Goal: Information Seeking & Learning: Check status

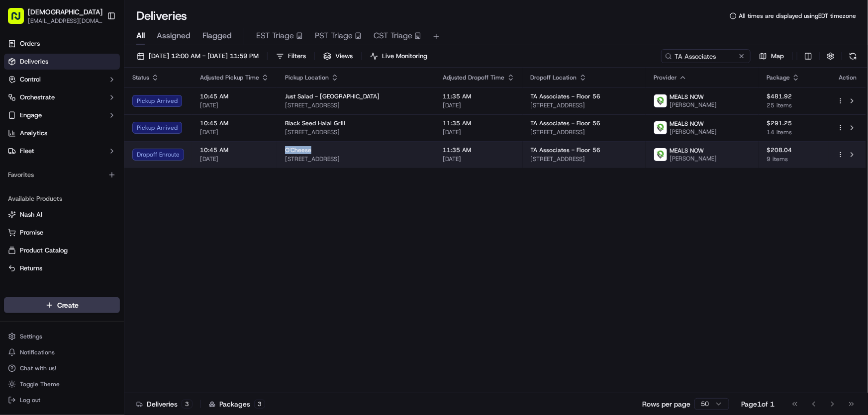
drag, startPoint x: 282, startPoint y: 150, endPoint x: 314, endPoint y: 150, distance: 32.3
click at [314, 150] on td "O'Cheese 261 North St, Boston, MA 02113, USA" at bounding box center [356, 154] width 158 height 27
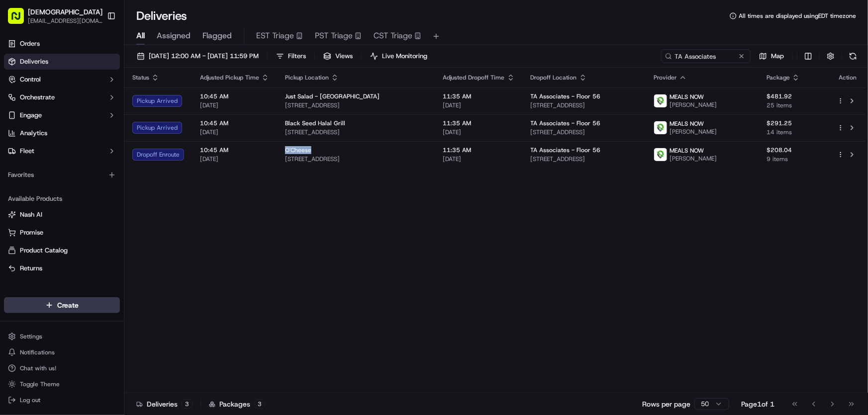
copy span "O'Cheese"
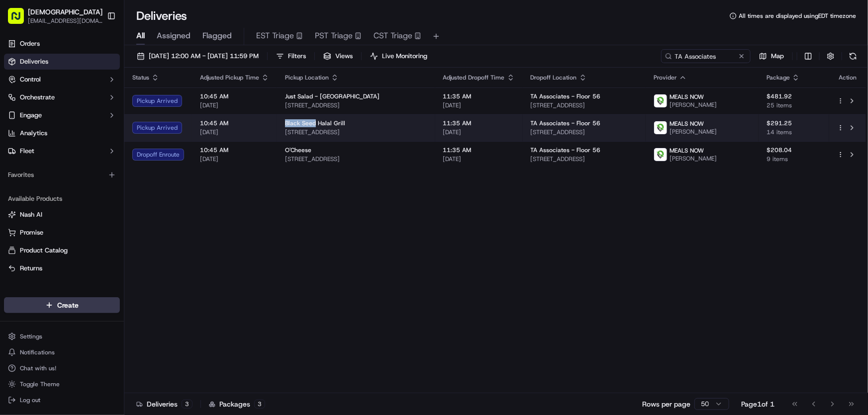
drag, startPoint x: 286, startPoint y: 123, endPoint x: 314, endPoint y: 126, distance: 29.0
click at [314, 126] on span "Black Seed Halal Grill" at bounding box center [315, 123] width 60 height 8
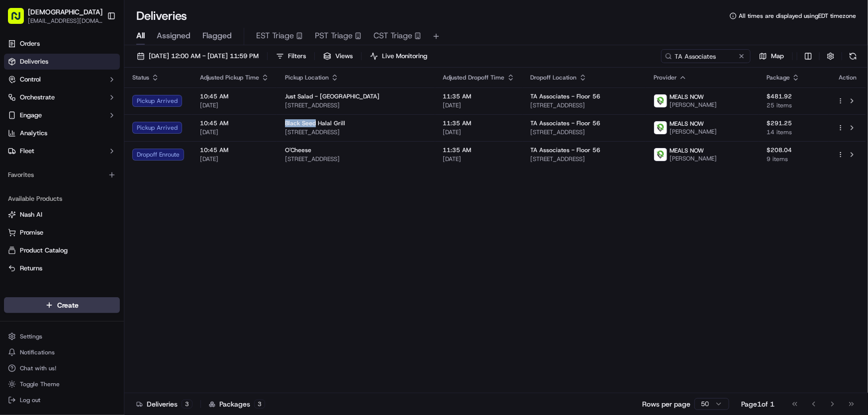
copy span "Black Seed"
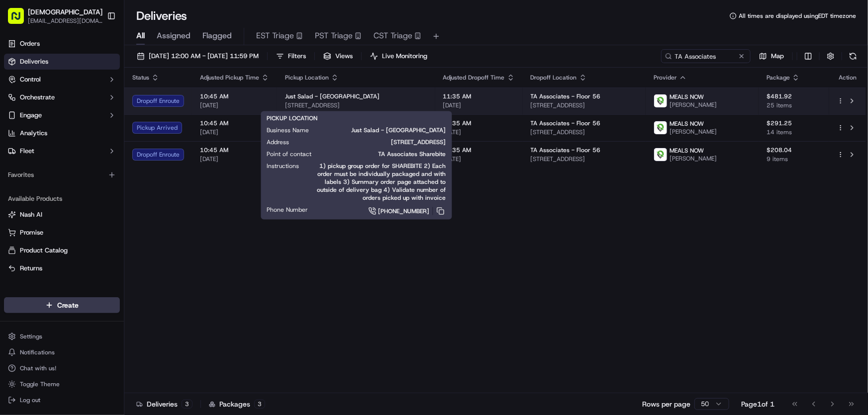
drag, startPoint x: 397, startPoint y: 102, endPoint x: 284, endPoint y: 107, distance: 113.5
click at [284, 107] on td "Just Salad - Boston 185 Franklin St, Boston, MA 02110, USA" at bounding box center [356, 101] width 158 height 27
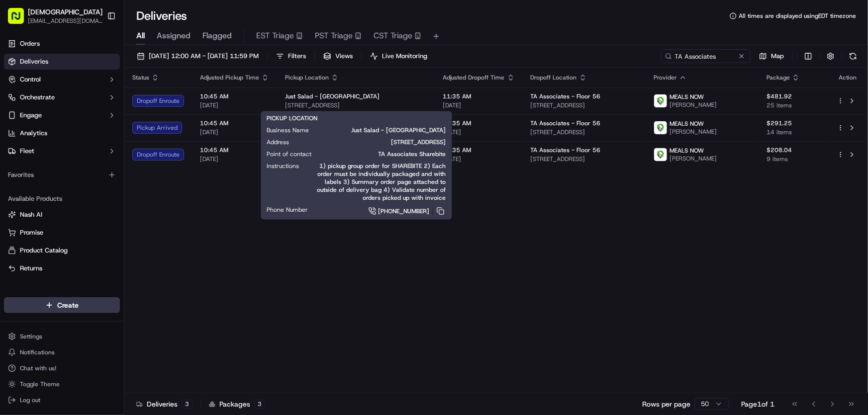
copy span "185 Franklin St, Boston, MA 02110, USA"
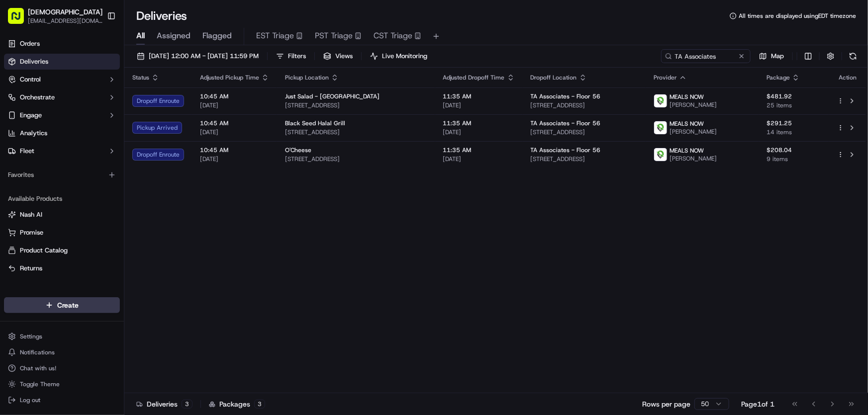
click at [518, 255] on div "Status Adjusted Pickup Time Pickup Location Adjusted Dropoff Time Dropoff Locat…" at bounding box center [495, 231] width 742 height 326
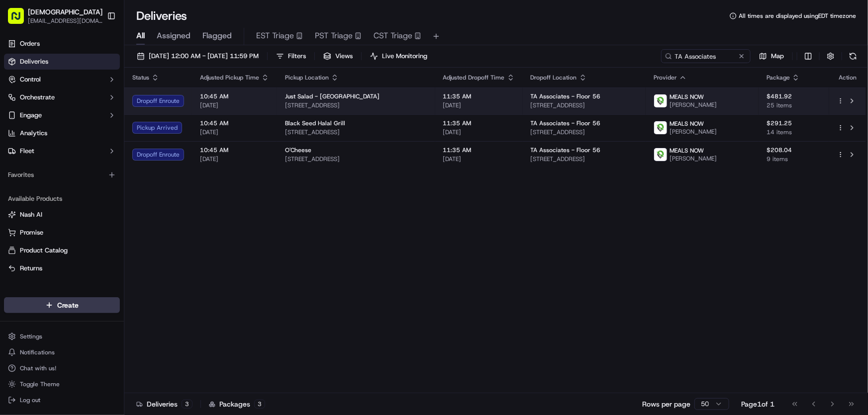
click at [389, 98] on div "Just Salad - Boston" at bounding box center [356, 97] width 142 height 8
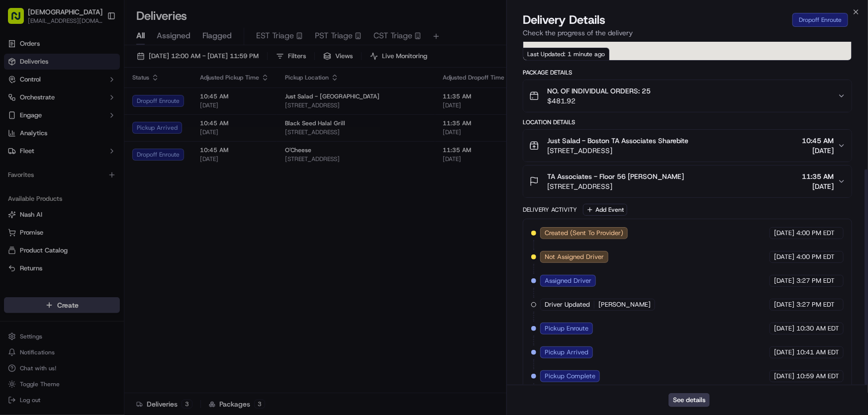
scroll to position [203, 0]
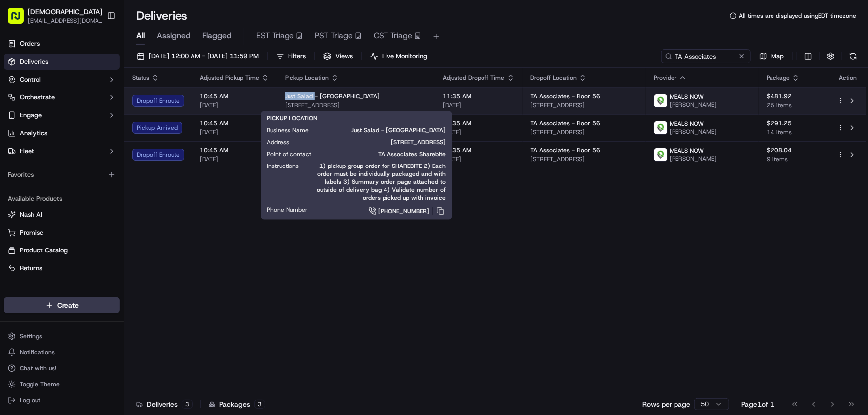
drag, startPoint x: 283, startPoint y: 97, endPoint x: 313, endPoint y: 99, distance: 30.9
click at [313, 99] on td "Just Salad - Boston 185 Franklin St, Boston, MA 02110, USA" at bounding box center [356, 101] width 158 height 27
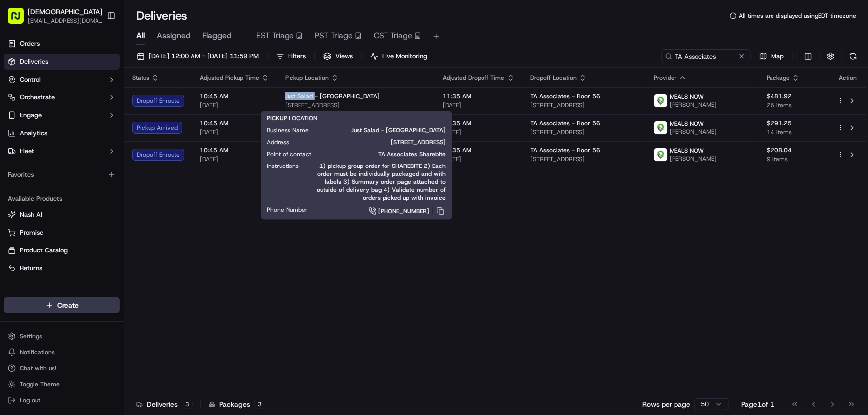
copy span "Just Salad"
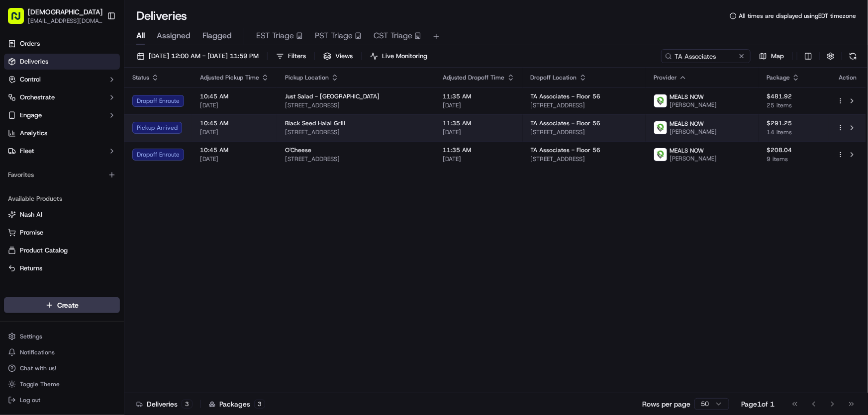
click at [328, 124] on span "Black Seed Halal Grill" at bounding box center [315, 123] width 60 height 8
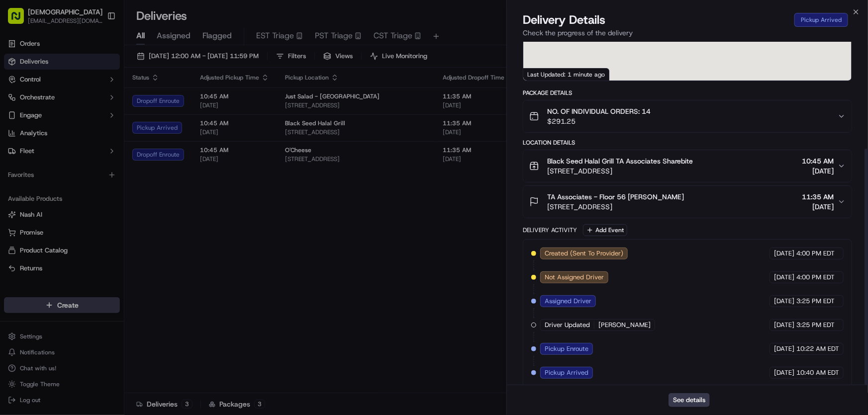
scroll to position [155, 0]
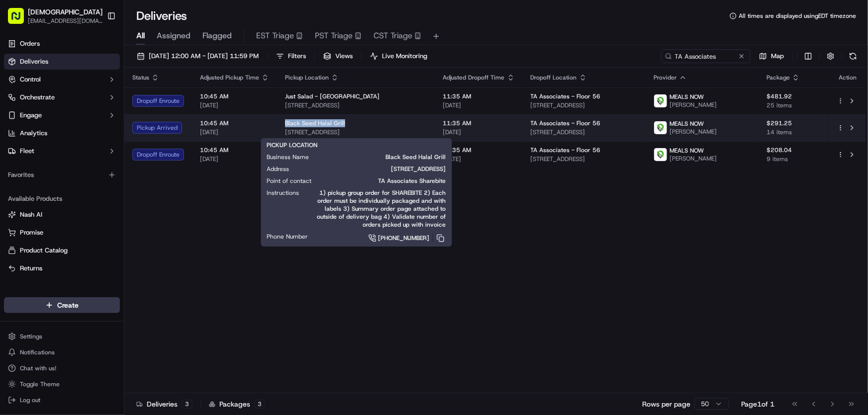
drag, startPoint x: 283, startPoint y: 122, endPoint x: 346, endPoint y: 124, distance: 63.2
click at [346, 124] on td "Black Seed Halal Grill 140 Tremont St, Boston, MA 02111, USA" at bounding box center [356, 127] width 158 height 27
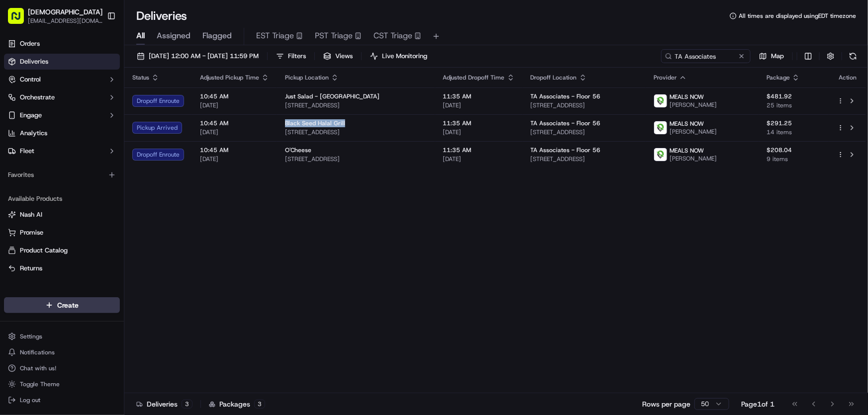
copy span "Black Seed Halal Grill"
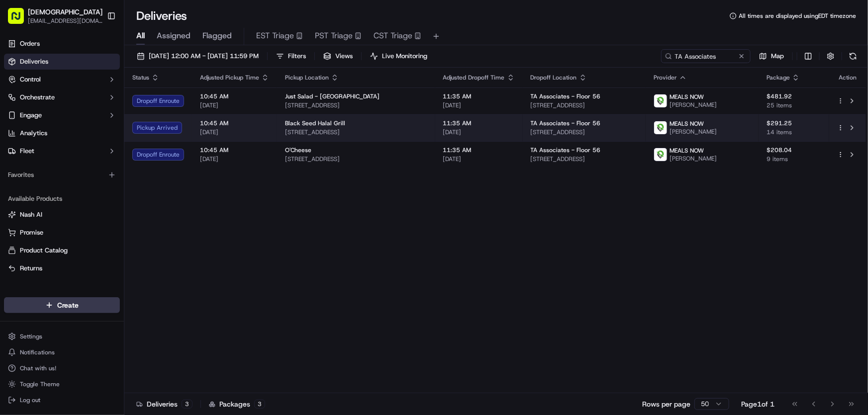
click at [320, 127] on span "Black Seed Halal Grill" at bounding box center [315, 123] width 60 height 8
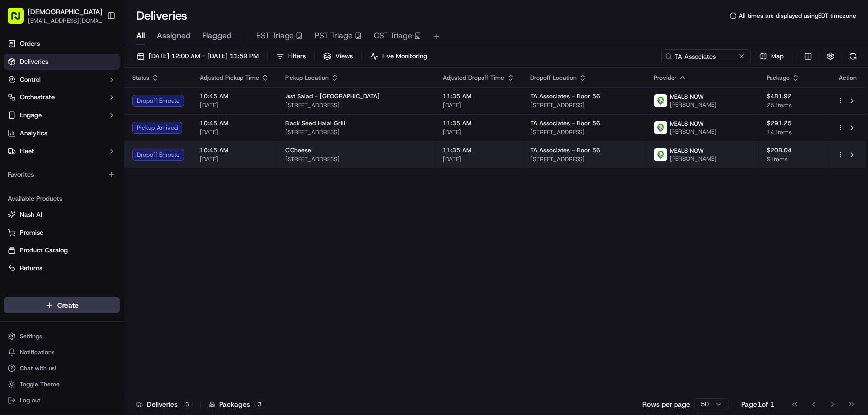
click at [346, 158] on span "261 North St, Boston, MA 02113, USA" at bounding box center [356, 159] width 142 height 8
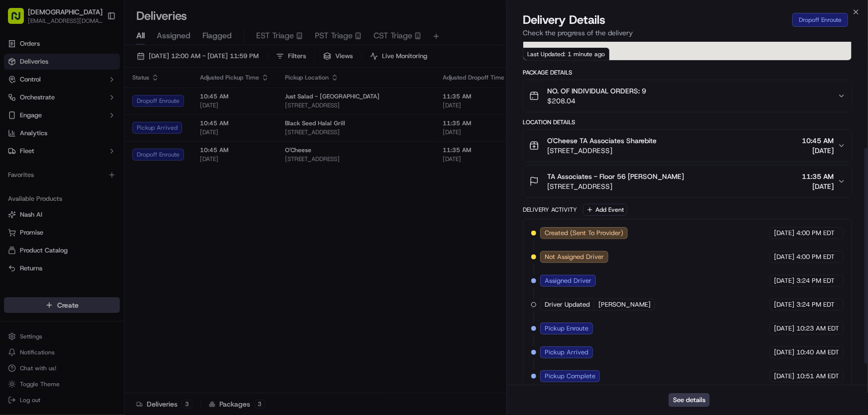
scroll to position [203, 0]
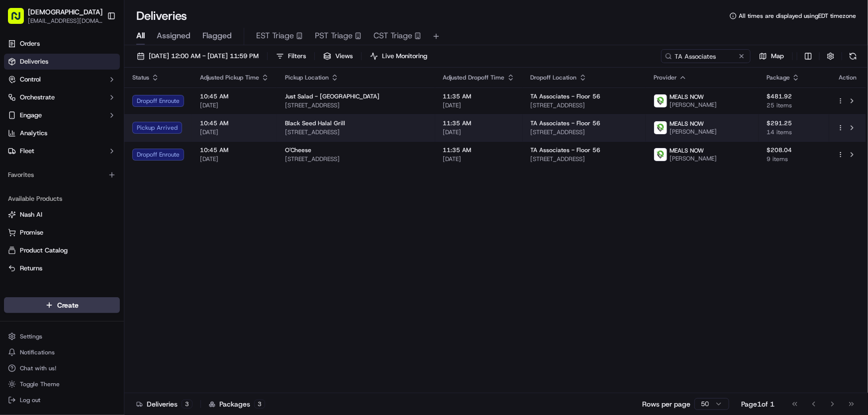
click at [335, 133] on span "140 Tremont St, Boston, MA 02111, USA" at bounding box center [356, 132] width 142 height 8
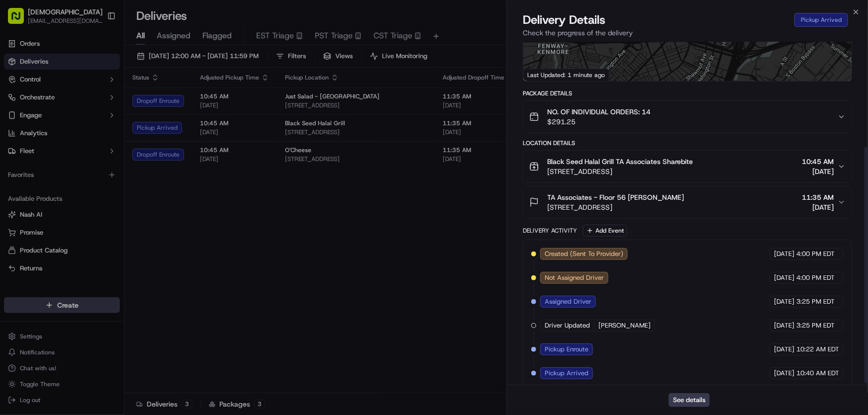
scroll to position [155, 0]
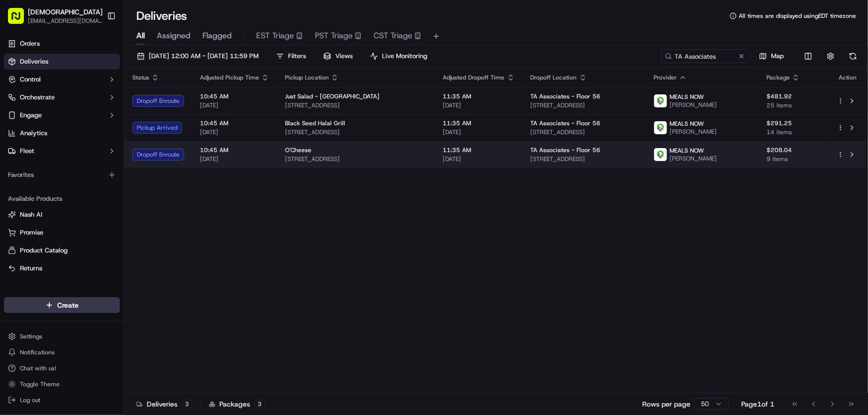
click at [363, 149] on div "O'Cheese" at bounding box center [356, 150] width 142 height 8
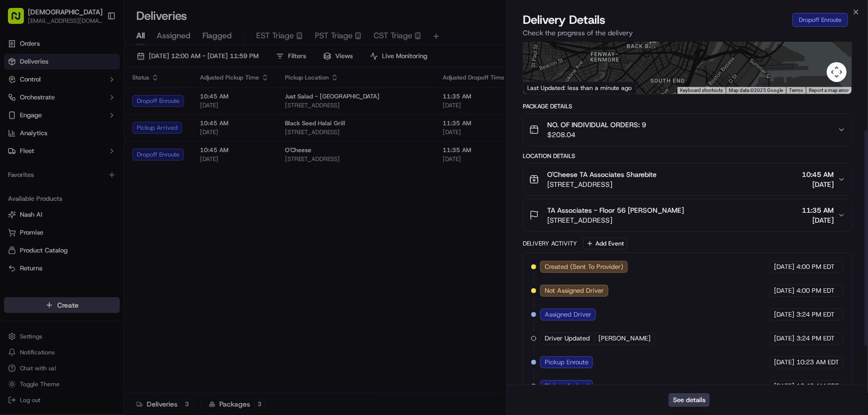
scroll to position [203, 0]
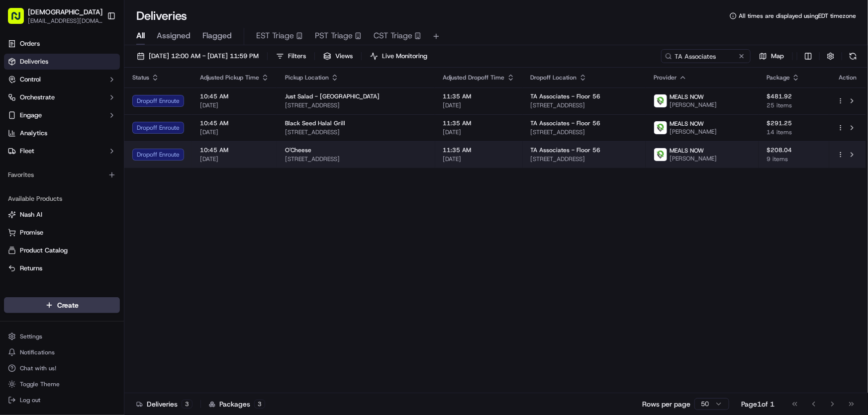
drag, startPoint x: 394, startPoint y: 158, endPoint x: 285, endPoint y: 164, distance: 109.1
click at [285, 164] on td "O'Cheese 261 North St, Boston, MA 02113, USA" at bounding box center [356, 154] width 158 height 27
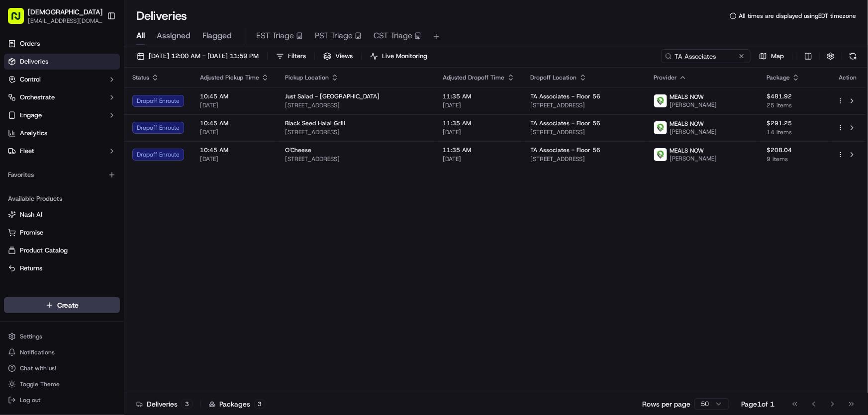
copy span "261 North St, Boston, MA 02113, USA"
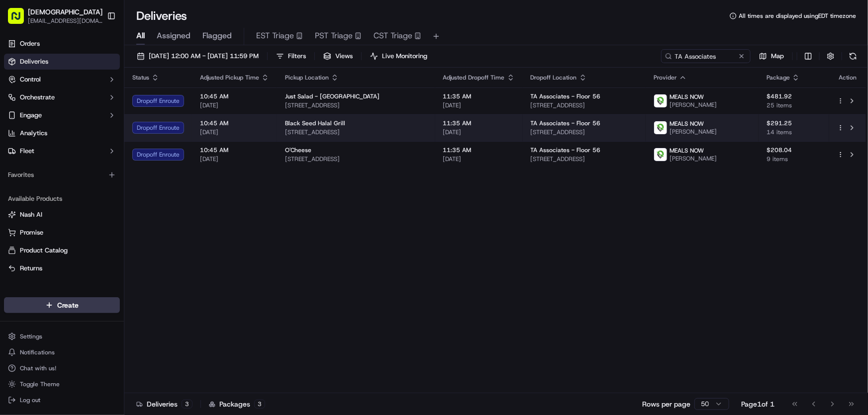
click at [317, 129] on span "140 Tremont St, Boston, MA 02111, USA" at bounding box center [356, 132] width 142 height 8
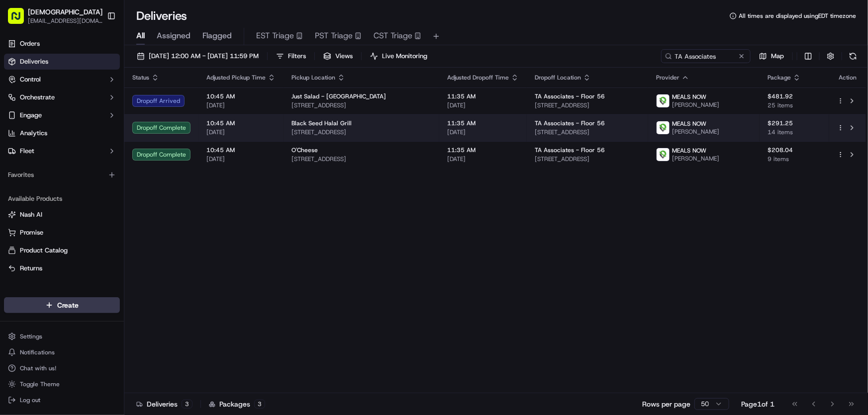
click at [338, 132] on span "140 Tremont St, Boston, MA 02111, USA" at bounding box center [362, 132] width 140 height 8
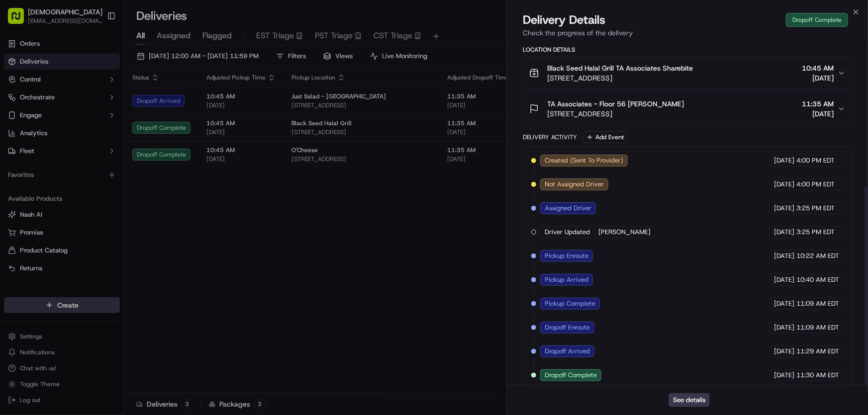
scroll to position [250, 0]
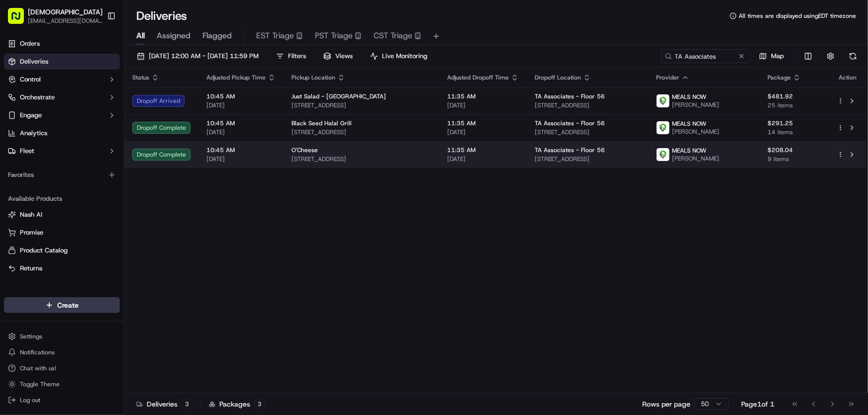
click at [327, 155] on span "261 North St, Boston, MA 02113, USA" at bounding box center [362, 159] width 140 height 8
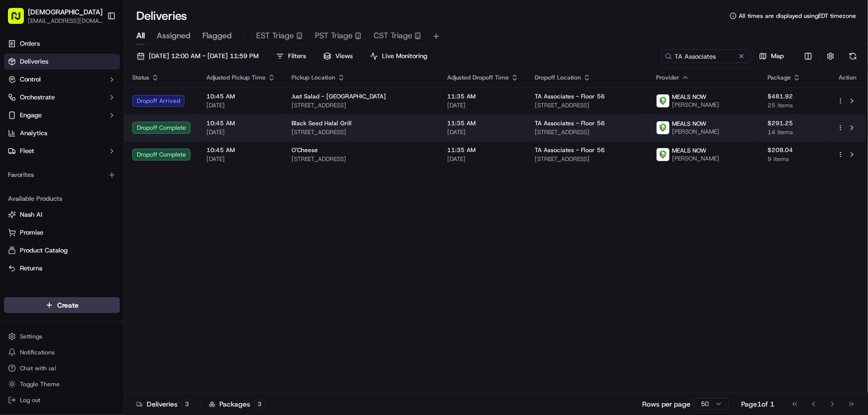
click at [349, 129] on span "140 Tremont St, Boston, MA 02111, USA" at bounding box center [362, 132] width 140 height 8
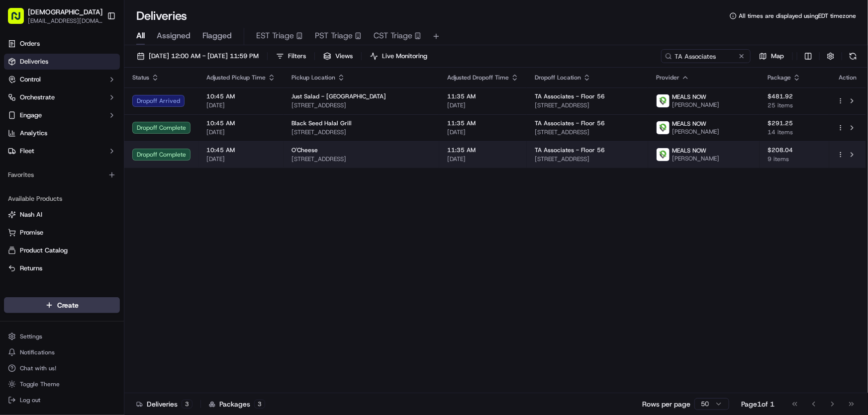
click at [330, 159] on span "261 North St, Boston, MA 02113, USA" at bounding box center [362, 159] width 140 height 8
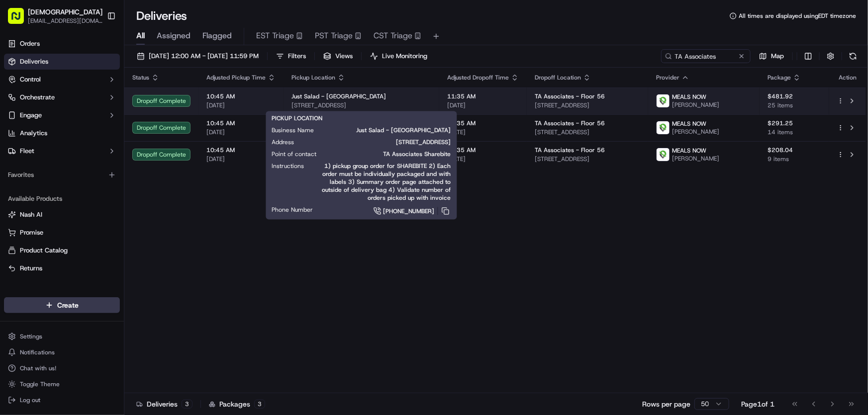
click at [341, 98] on span "Just Salad - Boston" at bounding box center [339, 97] width 95 height 8
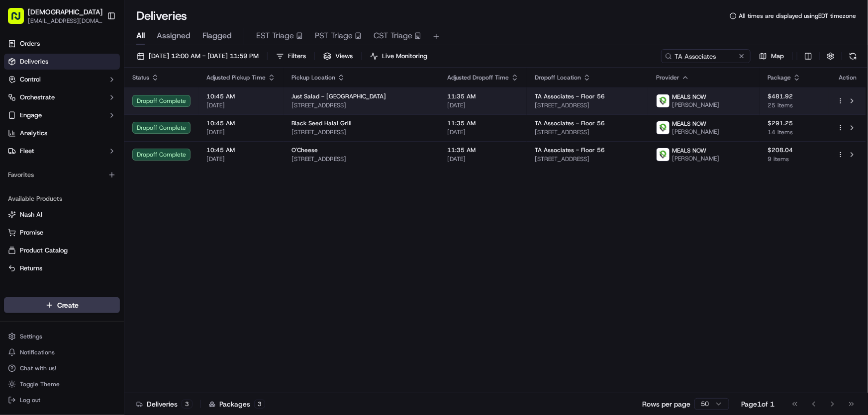
click at [344, 97] on div "Just Salad - Boston" at bounding box center [362, 97] width 140 height 8
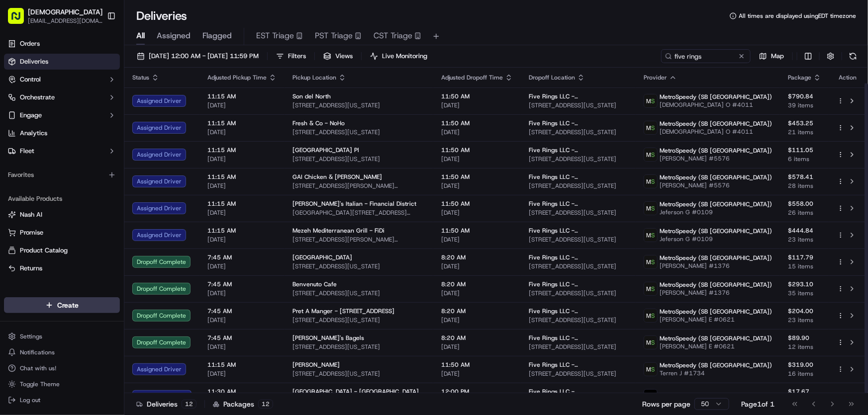
scroll to position [16, 0]
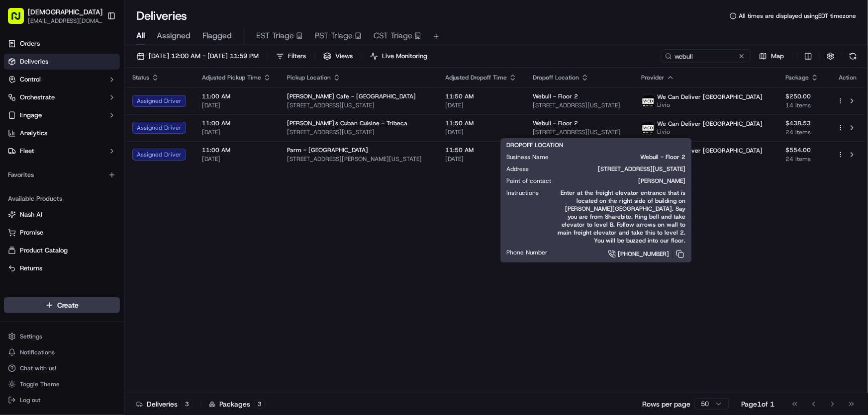
click at [299, 234] on div "Status Adjusted Pickup Time Pickup Location Adjusted Dropoff Time Dropoff Locat…" at bounding box center [495, 231] width 742 height 326
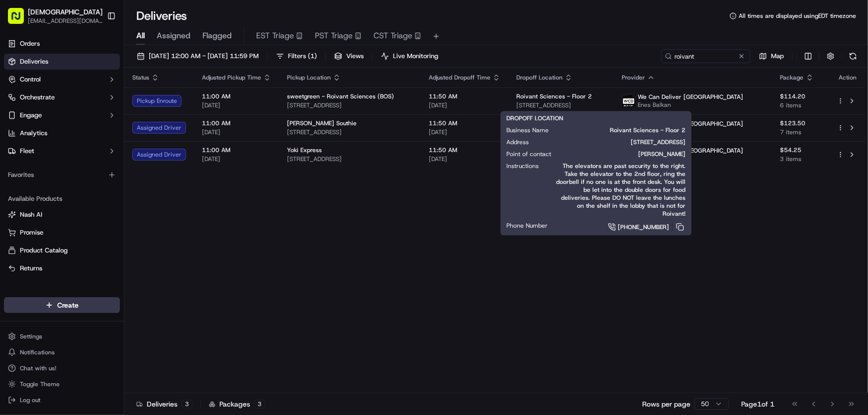
click at [309, 227] on div "Status Adjusted Pickup Time Pickup Location Adjusted Dropoff Time Dropoff Locat…" at bounding box center [495, 231] width 742 height 326
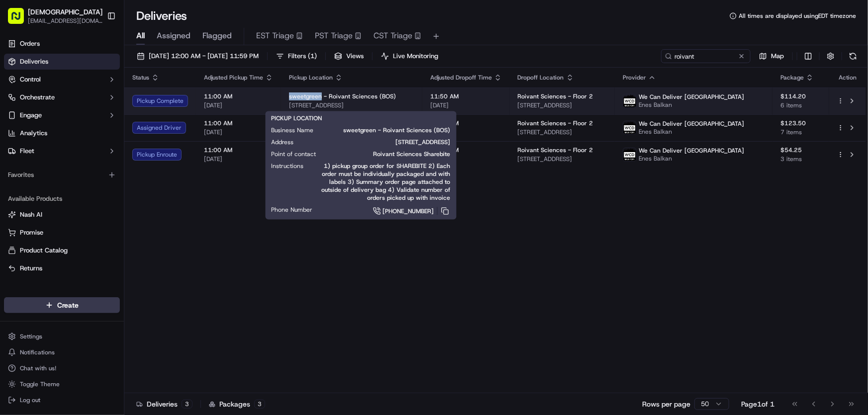
drag, startPoint x: 287, startPoint y: 96, endPoint x: 319, endPoint y: 97, distance: 31.9
click at [319, 97] on td "sweetgreen - Roivant Sciences (BOS) 225 Franklin St, Boston, MA 02110, USA" at bounding box center [351, 101] width 141 height 27
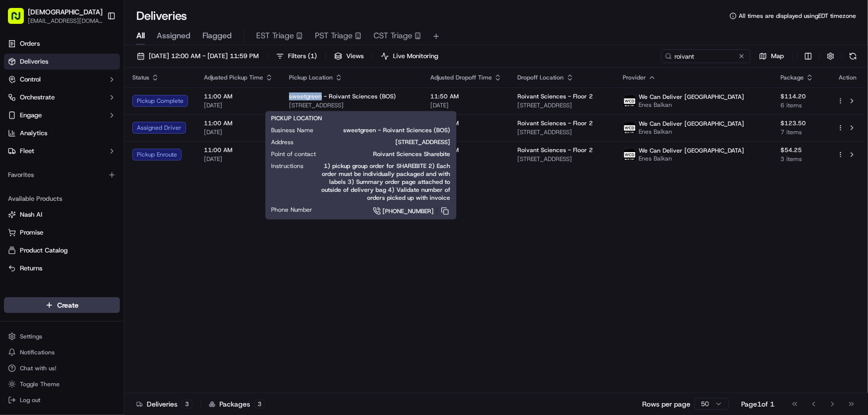
copy span "sweetgreen"
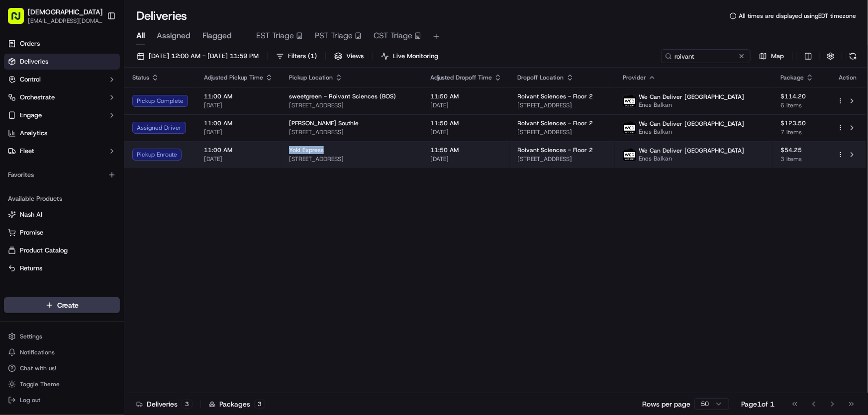
drag, startPoint x: 288, startPoint y: 149, endPoint x: 323, endPoint y: 150, distance: 35.3
click at [323, 150] on div "Yoki Express" at bounding box center [351, 150] width 125 height 8
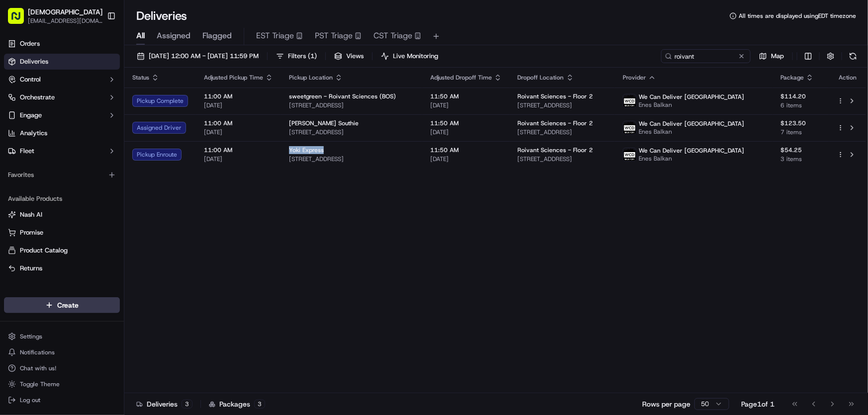
copy span "Yoki Express"
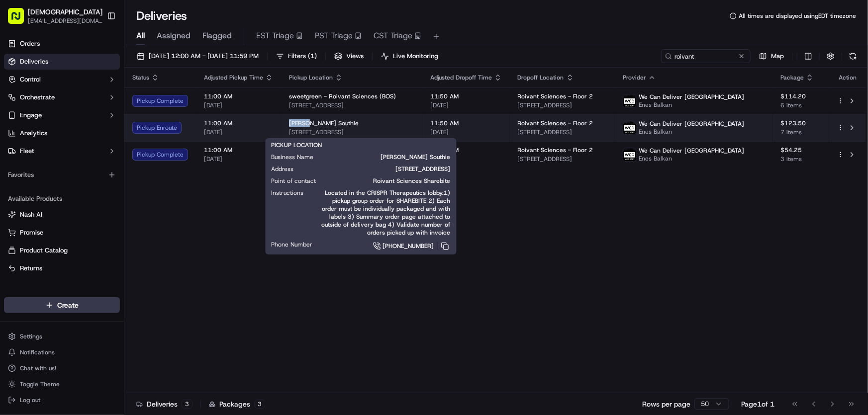
drag, startPoint x: 285, startPoint y: 123, endPoint x: 309, endPoint y: 124, distance: 23.9
click at [309, 124] on td "VESTER Southie 105 W First St, Boston, MA 02127, USA" at bounding box center [351, 127] width 141 height 27
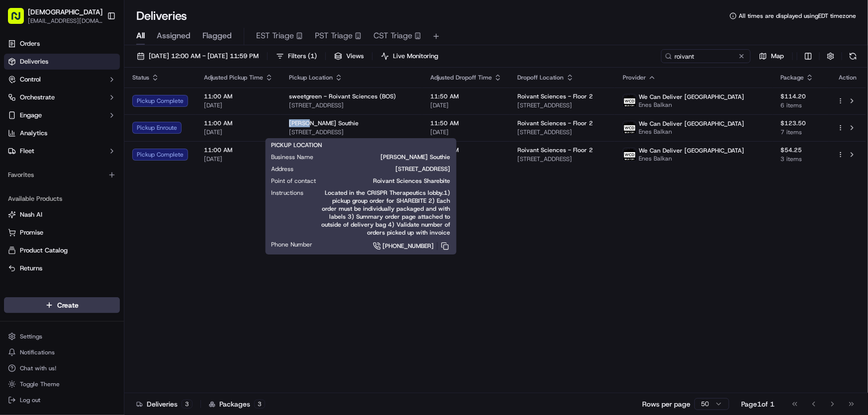
copy span "VESTER"
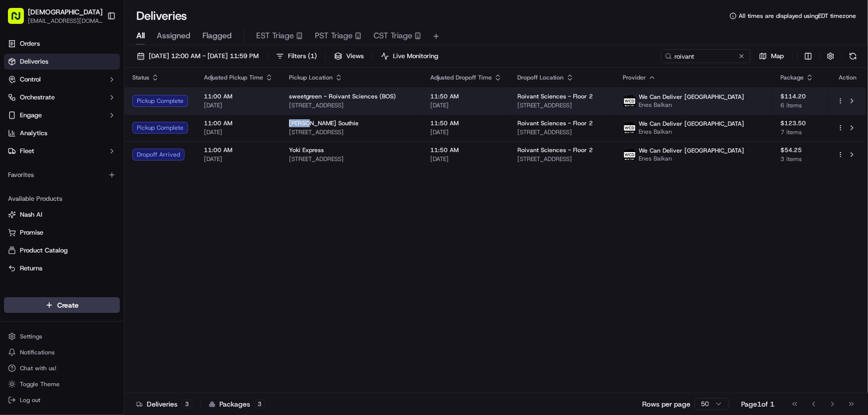
drag, startPoint x: 398, startPoint y: 104, endPoint x: 288, endPoint y: 106, distance: 110.4
click at [289, 106] on span "225 Franklin St, Boston, MA 02110, USA" at bounding box center [351, 105] width 125 height 8
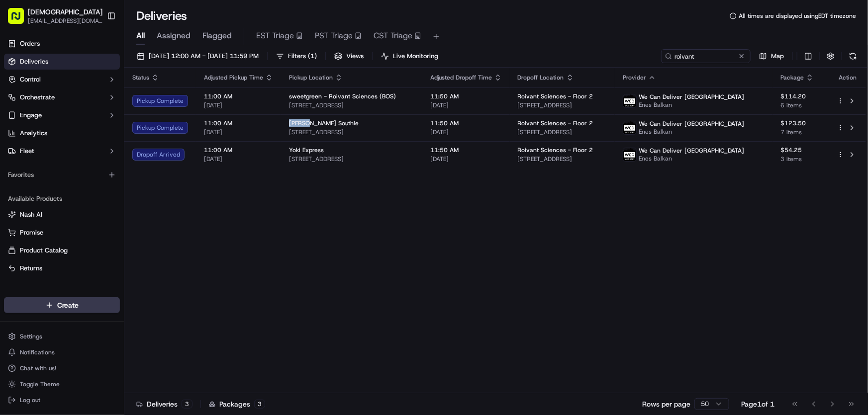
copy span "225 Franklin St, Boston, MA 02110, USA"
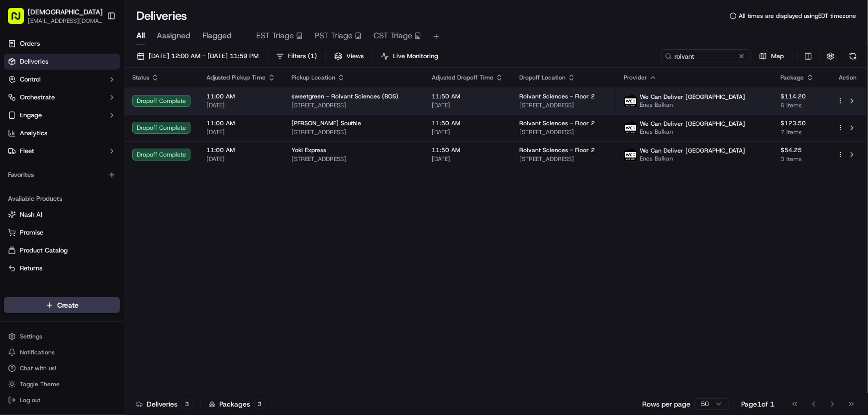
click at [416, 99] on div "sweetgreen - Roivant Sciences (BOS)" at bounding box center [354, 97] width 124 height 8
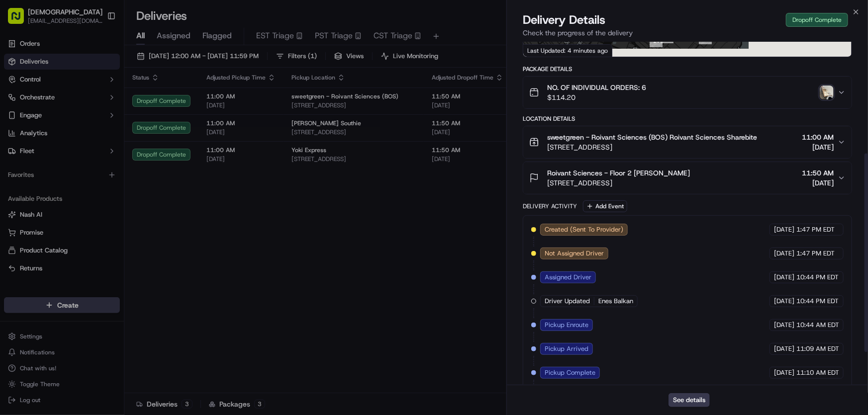
scroll to position [250, 0]
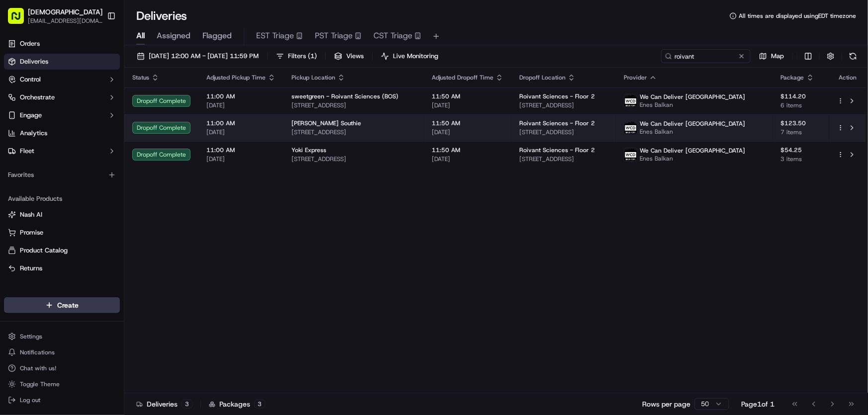
click at [337, 127] on div "VESTER Southie" at bounding box center [354, 123] width 124 height 8
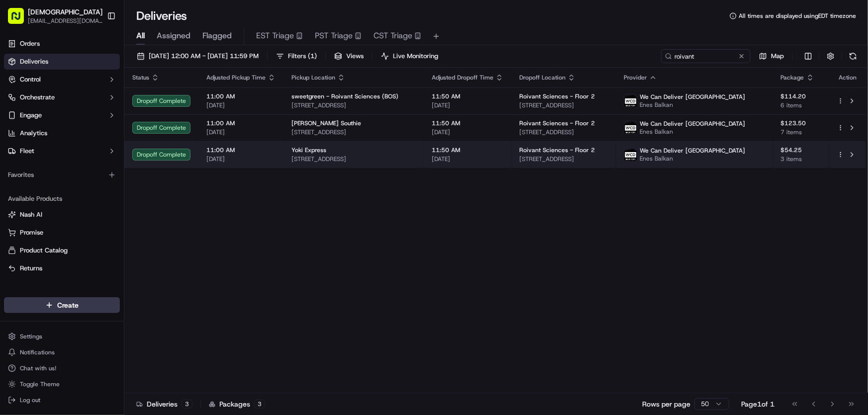
click at [346, 155] on span "53 Boston Wharf Rd, Boston, MA 02210, USA" at bounding box center [354, 159] width 124 height 8
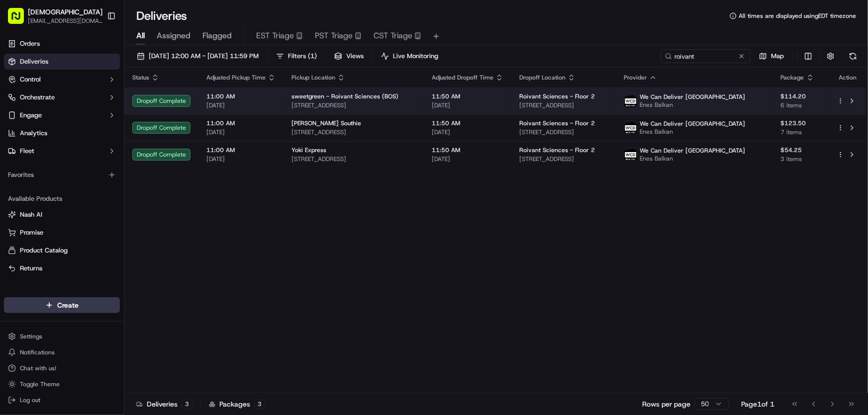
click at [359, 100] on div "sweetgreen - Roivant Sciences (BOS) 225 Franklin St, Boston, MA 02110, USA" at bounding box center [354, 101] width 124 height 17
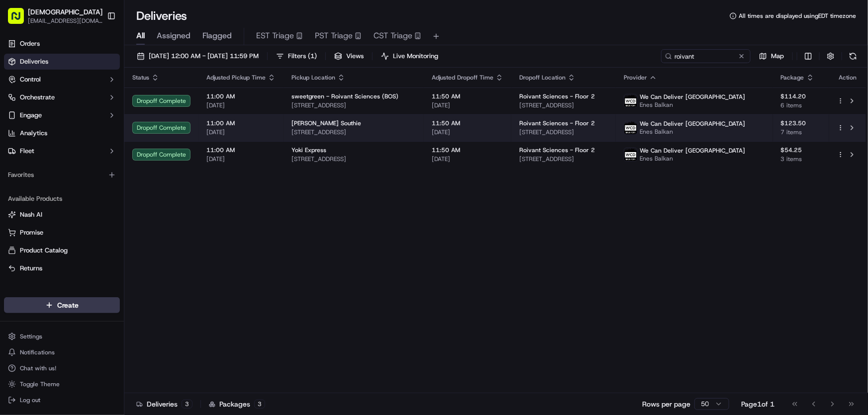
click at [331, 133] on span "105 W First St, Boston, MA 02127, USA" at bounding box center [354, 132] width 124 height 8
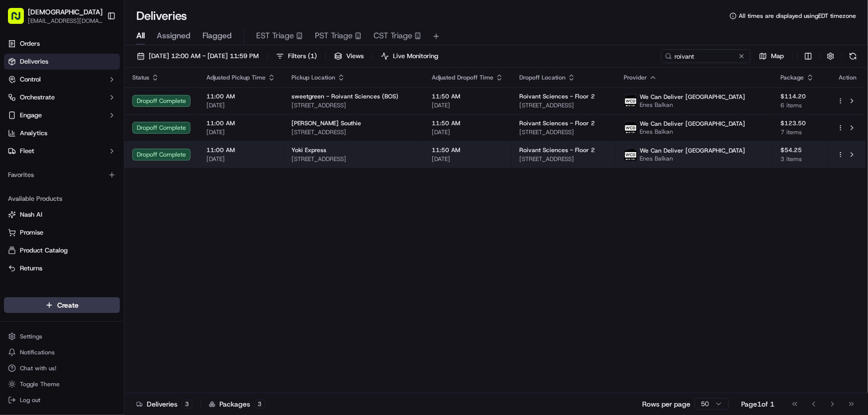
click at [316, 152] on span "Yoki Express" at bounding box center [309, 150] width 35 height 8
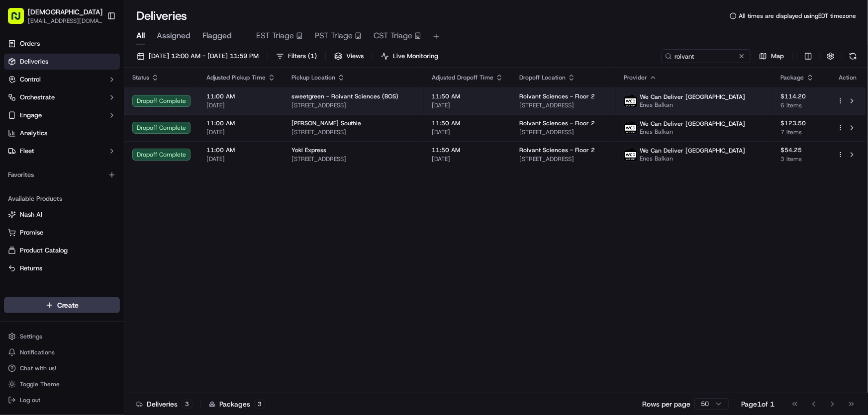
click at [338, 100] on div "sweetgreen - Roivant Sciences (BOS) 225 Franklin St, Boston, MA 02110, USA" at bounding box center [354, 101] width 124 height 17
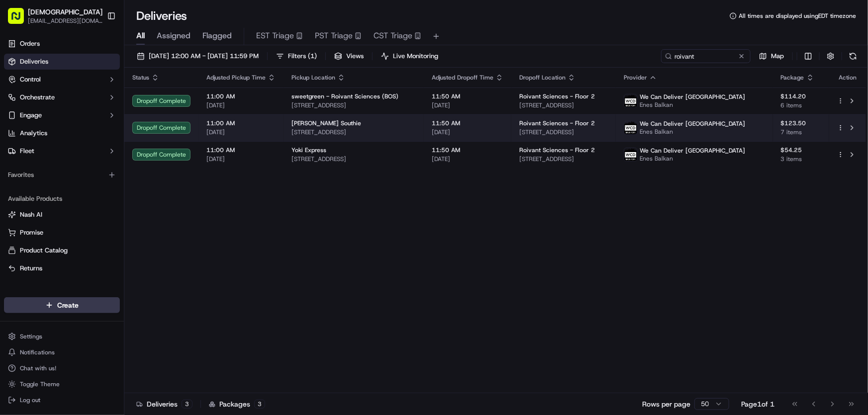
click at [321, 120] on span "VESTER Southie" at bounding box center [327, 123] width 70 height 8
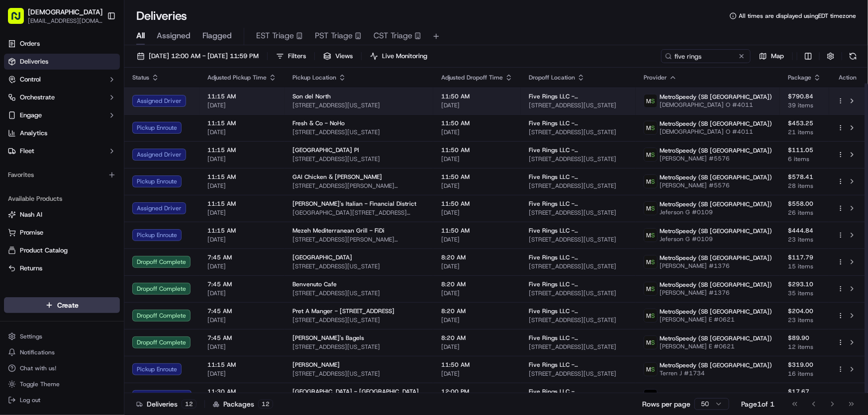
scroll to position [16, 0]
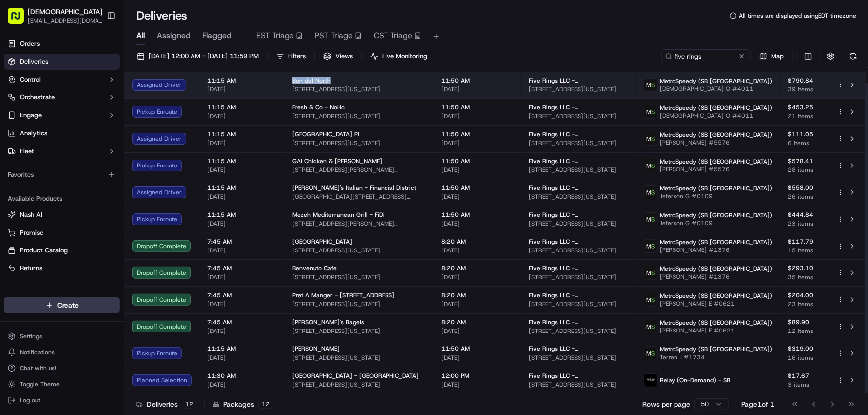
drag, startPoint x: 291, startPoint y: 79, endPoint x: 340, endPoint y: 80, distance: 49.2
click at [340, 80] on div "Son del North" at bounding box center [358, 81] width 133 height 8
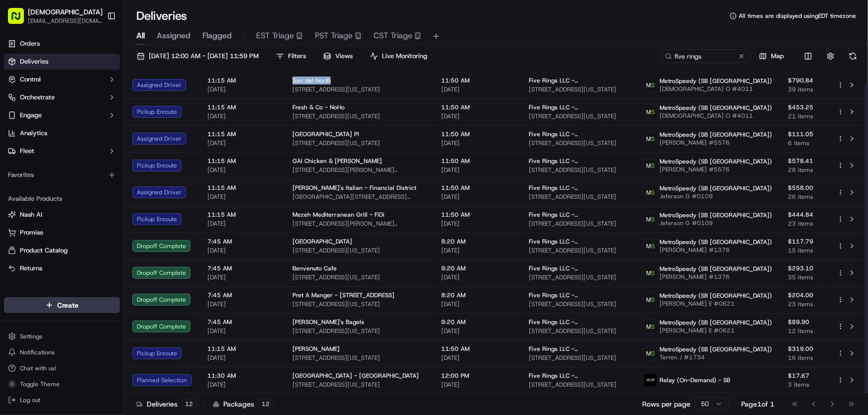
copy span "Son del North"
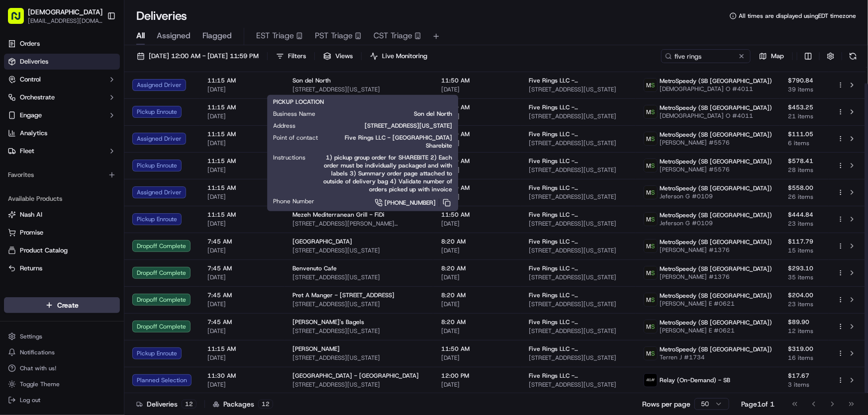
click at [522, 20] on div "Deliveries All times are displayed using EDT timezone" at bounding box center [496, 16] width 744 height 16
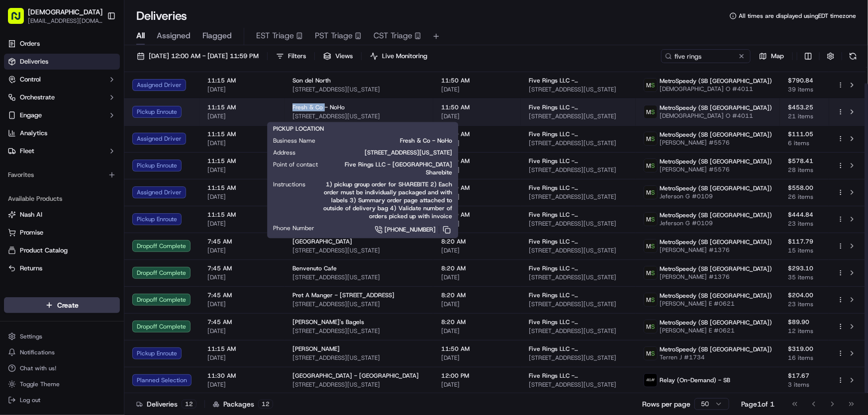
drag, startPoint x: 289, startPoint y: 106, endPoint x: 321, endPoint y: 109, distance: 32.9
click at [321, 109] on td "Fresh & Co - NoHo 729 Broadway, New York, NY 10003, USA" at bounding box center [359, 111] width 149 height 27
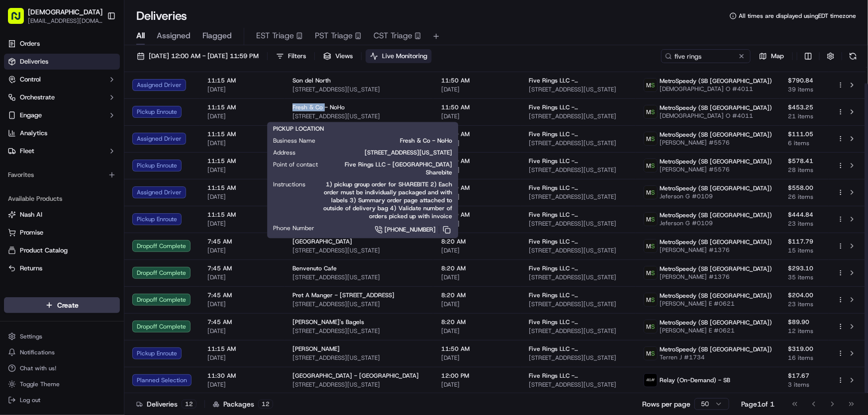
copy span "Fresh & Co"
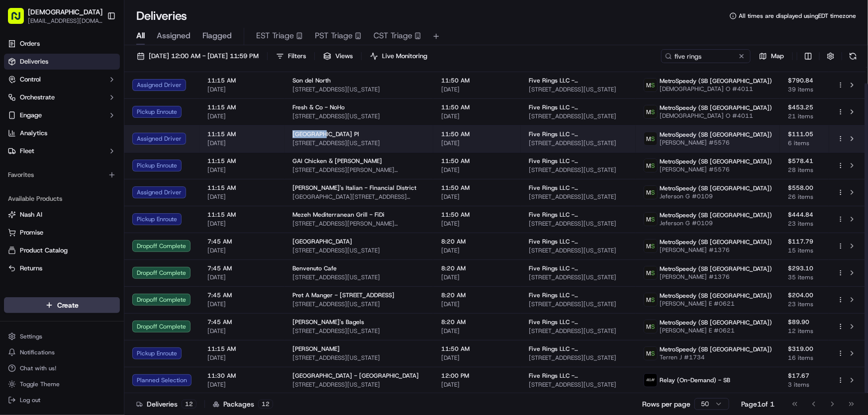
drag, startPoint x: 284, startPoint y: 134, endPoint x: 316, endPoint y: 134, distance: 31.8
click at [316, 134] on td "Salad Fox - Park Pl 44 Park Pl, New York, NY 10007, USA" at bounding box center [359, 138] width 149 height 27
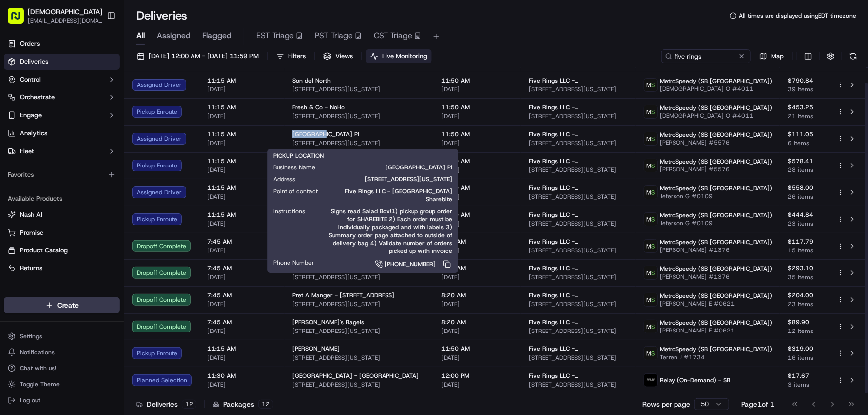
copy span "Salad Fox"
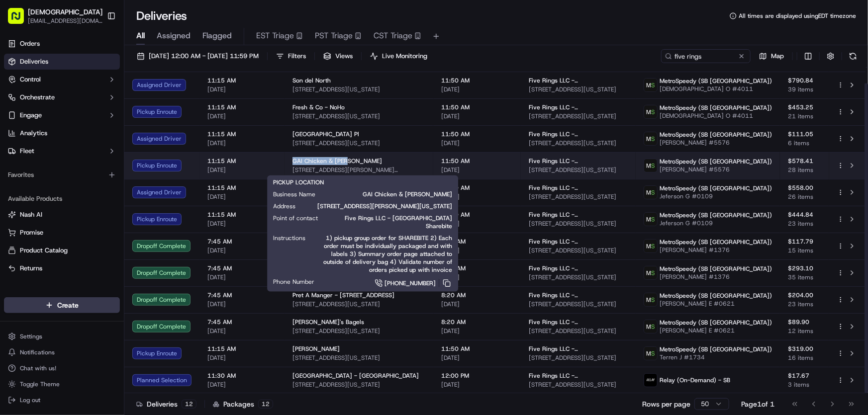
drag, startPoint x: 288, startPoint y: 159, endPoint x: 343, endPoint y: 164, distance: 55.9
click at [343, 164] on td "GAI Chicken & Rice - Fulton 118 Fulton St, New York, NY 10038, USA" at bounding box center [359, 165] width 149 height 27
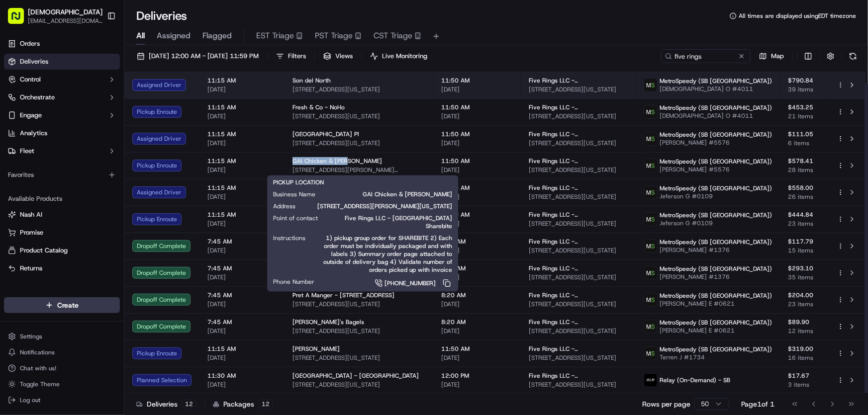
copy span "GAI Chicken & Rice"
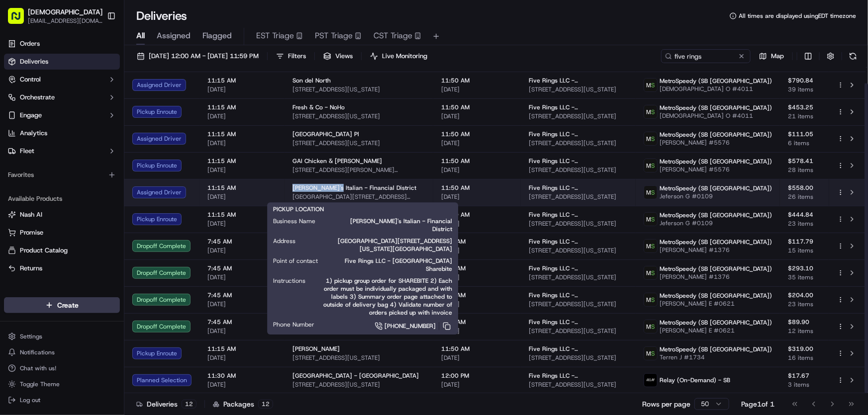
drag, startPoint x: 289, startPoint y: 187, endPoint x: 328, endPoint y: 189, distance: 39.3
click at [328, 189] on td "Harry's Italian - Financial District Two Gold Street, 2 Gold St, New York, NY 1…" at bounding box center [359, 192] width 149 height 27
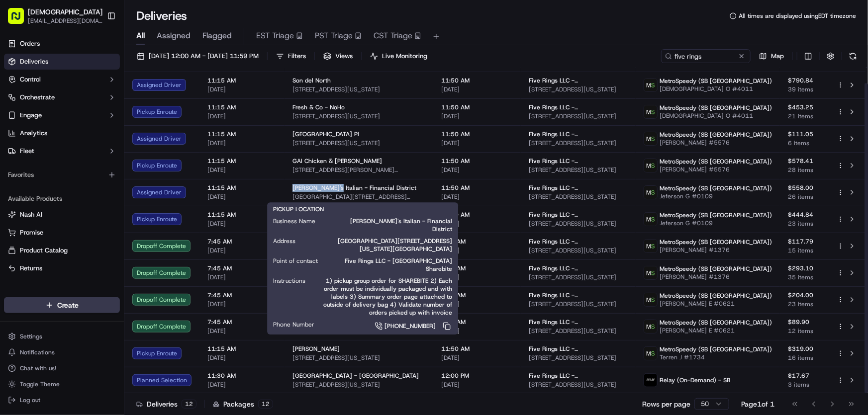
copy span "Harry's Italian"
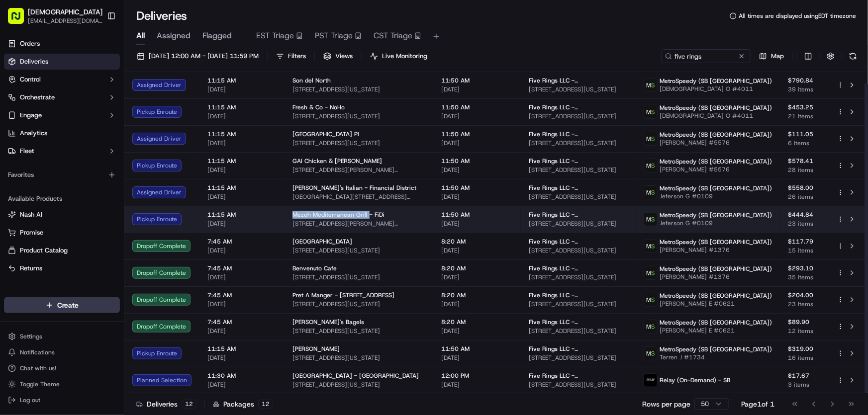
drag, startPoint x: 291, startPoint y: 213, endPoint x: 363, endPoint y: 217, distance: 72.7
click at [363, 217] on span "Mezeh Mediterranean Grill - FiDi" at bounding box center [338, 215] width 92 height 8
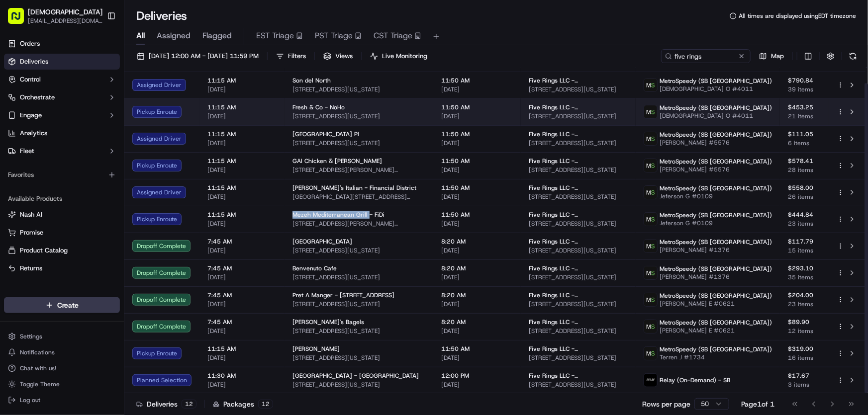
copy span "Mezeh Mediterranean Grill"
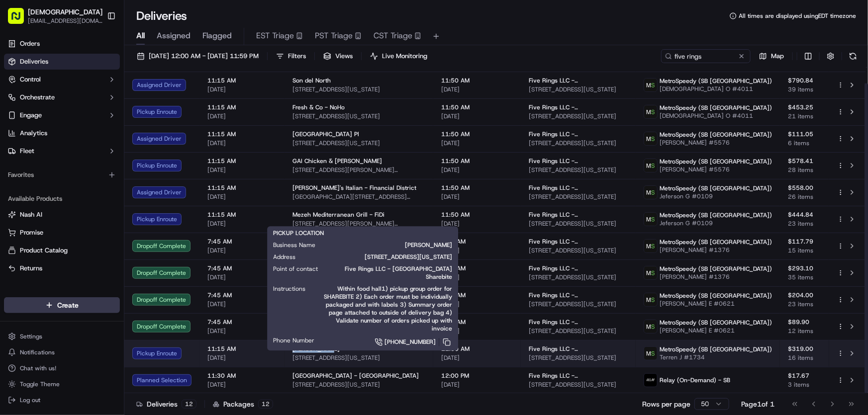
drag, startPoint x: 289, startPoint y: 345, endPoint x: 325, endPoint y: 348, distance: 36.0
click at [325, 348] on td "Coney Shack 100 Pearl St, New York, NY 10004, USA" at bounding box center [359, 353] width 149 height 27
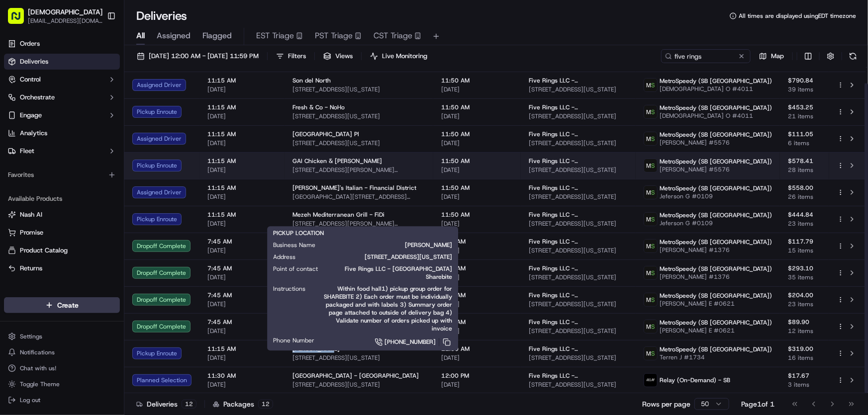
copy span "Coney Shack"
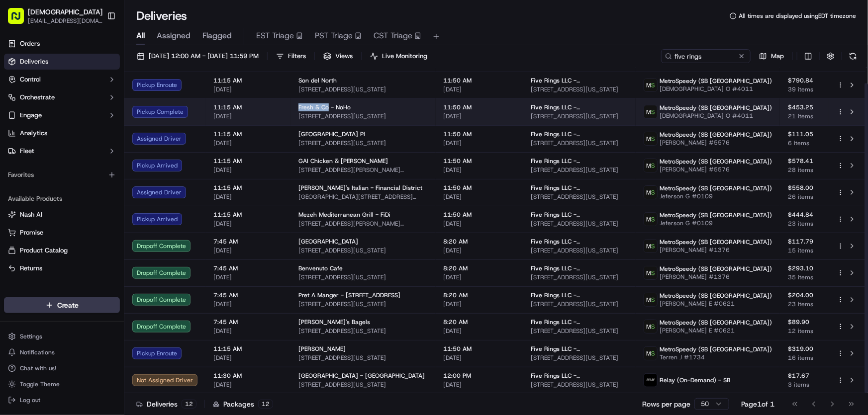
drag, startPoint x: 296, startPoint y: 107, endPoint x: 326, endPoint y: 107, distance: 29.3
click at [326, 107] on span "Fresh & Co - NoHo" at bounding box center [324, 107] width 52 height 8
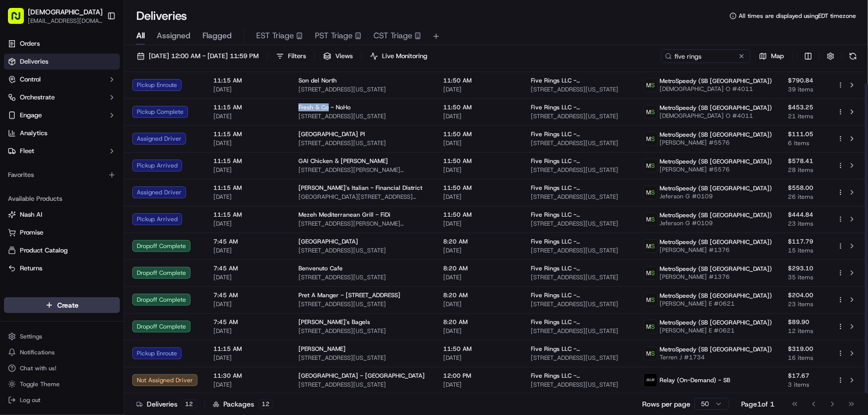
copy span "Fresh & Co"
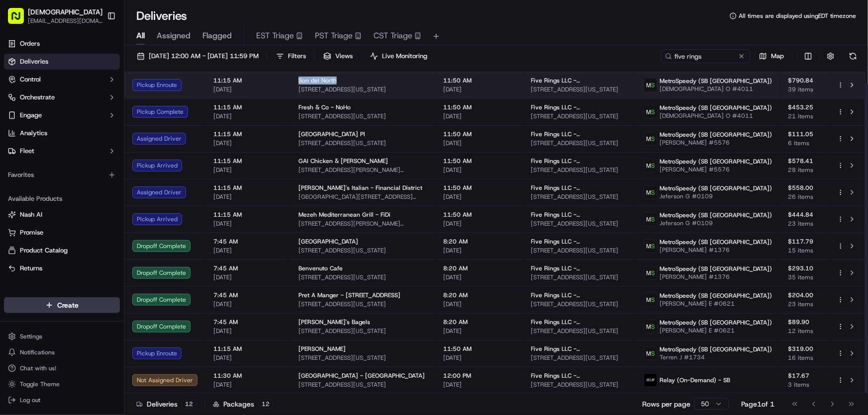
drag, startPoint x: 296, startPoint y: 78, endPoint x: 339, endPoint y: 81, distance: 42.4
click at [339, 81] on td "Son del North 177 Orchard St, New York, NY 10002, USA" at bounding box center [363, 85] width 145 height 27
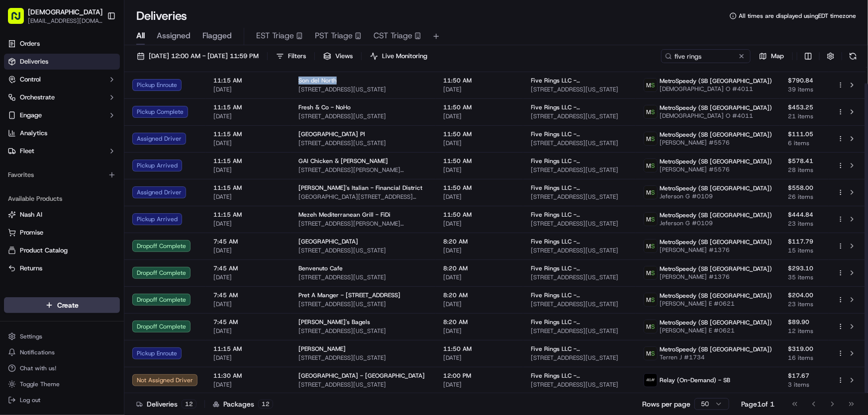
copy span "Son del North"
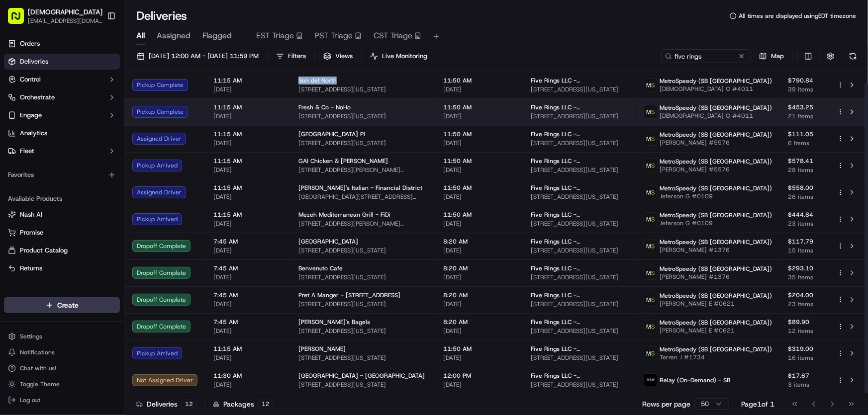
drag, startPoint x: 413, startPoint y: 114, endPoint x: 296, endPoint y: 120, distance: 117.5
click at [296, 120] on td "Fresh & Co - NoHo 729 Broadway, New York, NY 10003, USA" at bounding box center [363, 111] width 145 height 27
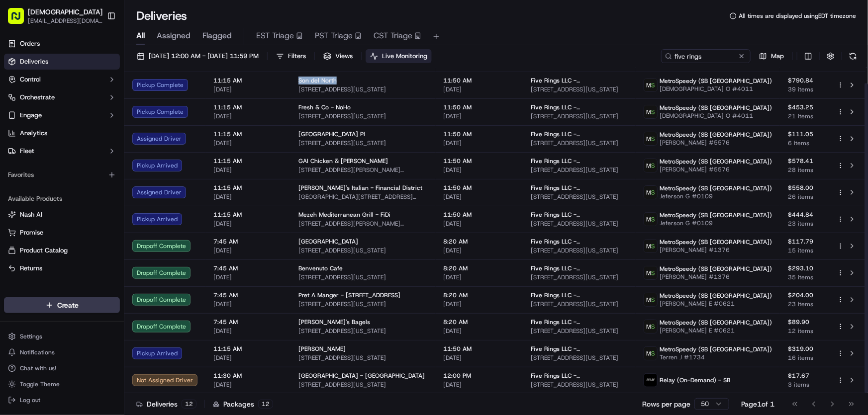
copy span "729 Broadway, New York, NY 10003, USA"
click at [547, 29] on div "All Assigned Flagged EST Triage PST Triage CST Triage" at bounding box center [496, 36] width 744 height 17
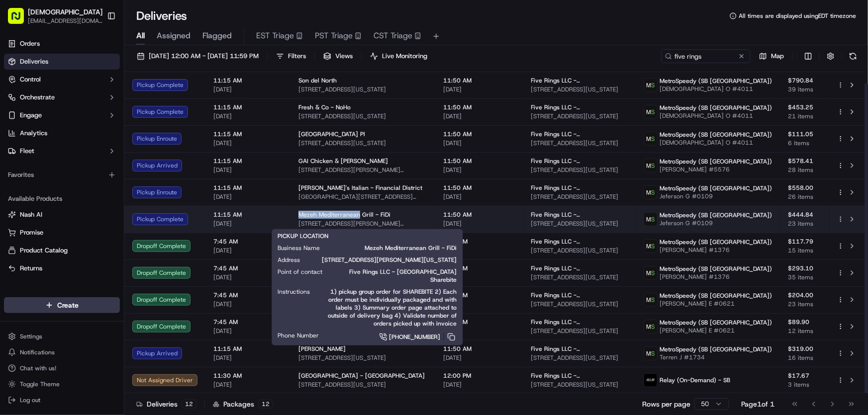
drag, startPoint x: 295, startPoint y: 213, endPoint x: 356, endPoint y: 215, distance: 60.2
click at [356, 215] on td "Mezeh Mediterranean Grill - FiDi 111 Fulton St, New York, NY 10038, USA" at bounding box center [363, 219] width 145 height 27
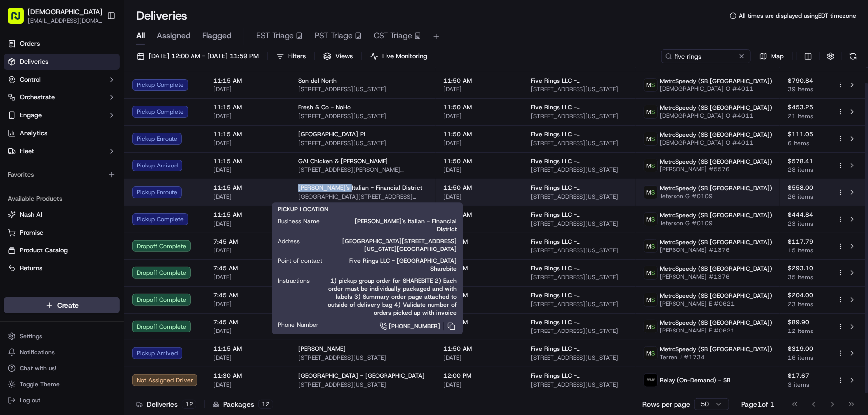
drag, startPoint x: 296, startPoint y: 187, endPoint x: 353, endPoint y: 173, distance: 58.9
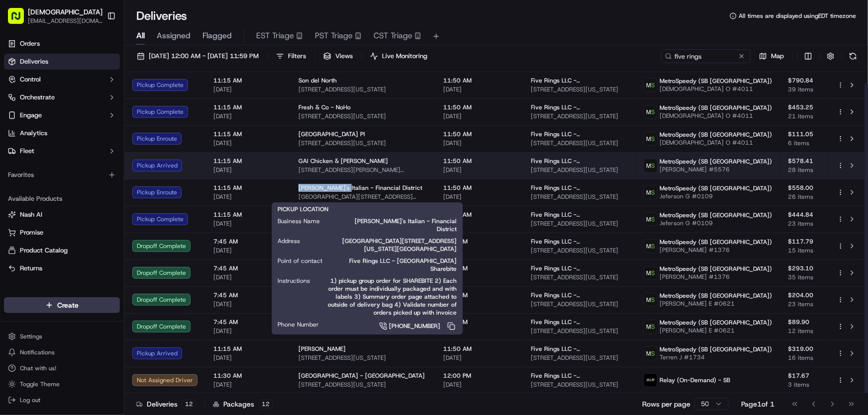
click at [335, 188] on span "Harry's Italian - Financial District" at bounding box center [360, 188] width 124 height 8
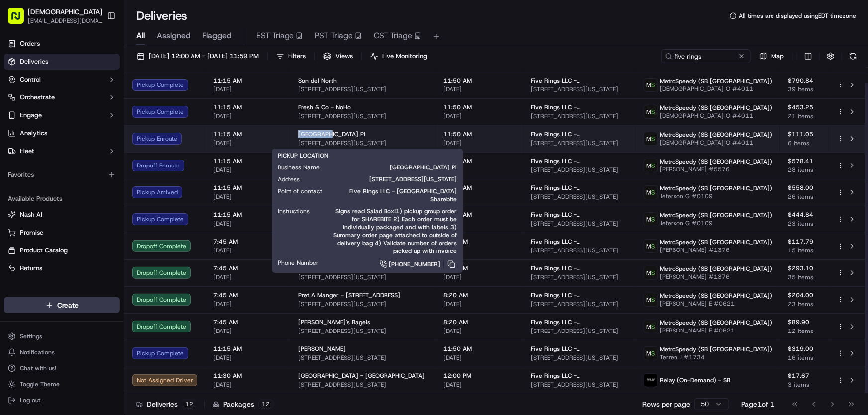
drag, startPoint x: 293, startPoint y: 132, endPoint x: 323, endPoint y: 132, distance: 29.3
click at [323, 132] on td "Salad Fox - Park Pl 44 Park Pl, New York, NY 10007, USA" at bounding box center [363, 138] width 145 height 27
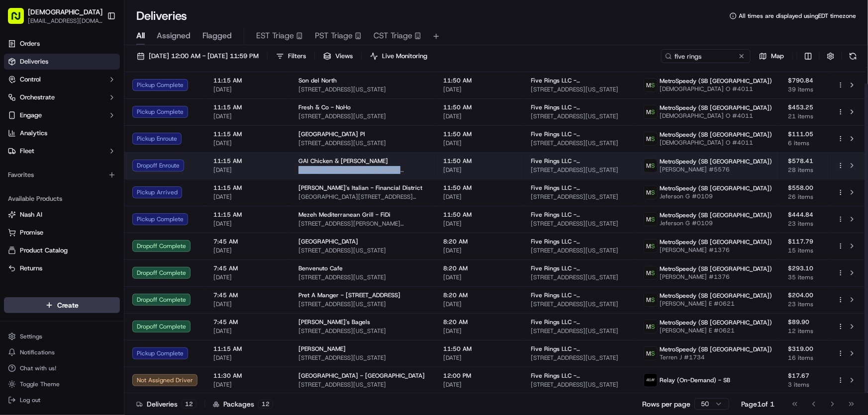
drag, startPoint x: 412, startPoint y: 166, endPoint x: 296, endPoint y: 170, distance: 115.5
click at [298, 170] on span "118 Fulton St, New York, NY 10038, USA" at bounding box center [362, 170] width 129 height 8
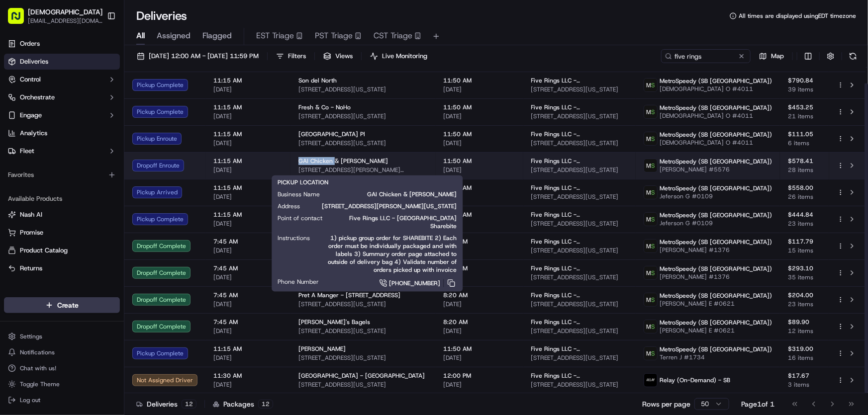
drag, startPoint x: 294, startPoint y: 159, endPoint x: 330, endPoint y: 160, distance: 35.8
click at [330, 160] on td "GAI Chicken & Rice - Fulton 118 Fulton St, New York, NY 10038, USA" at bounding box center [363, 165] width 145 height 27
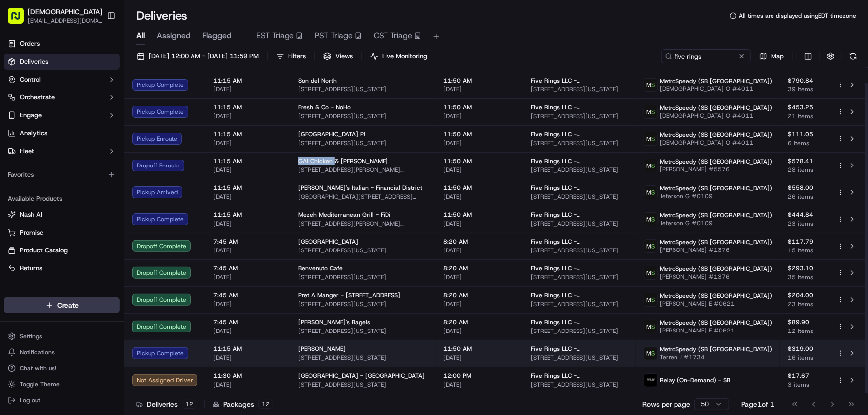
drag, startPoint x: 408, startPoint y: 355, endPoint x: 297, endPoint y: 354, distance: 110.9
click at [294, 358] on td "Coney Shack 100 Pearl St, New York, NY 10004, USA" at bounding box center [363, 353] width 145 height 27
drag, startPoint x: 296, startPoint y: 348, endPoint x: 333, endPoint y: 348, distance: 36.8
click at [333, 348] on div "Coney Shack" at bounding box center [362, 349] width 129 height 8
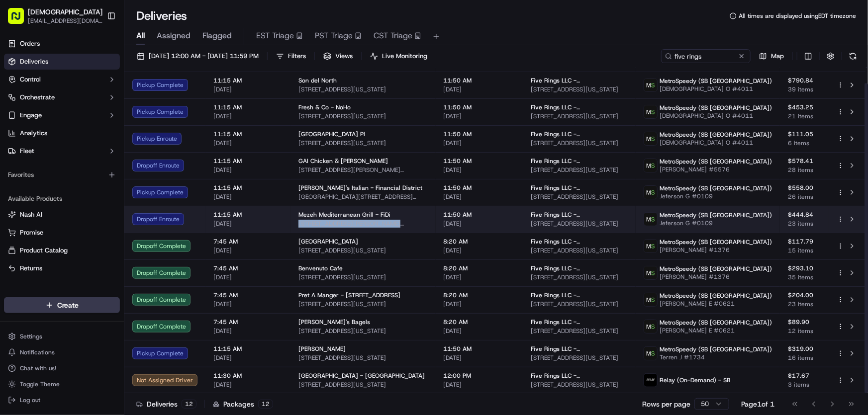
drag, startPoint x: 411, startPoint y: 223, endPoint x: 296, endPoint y: 228, distance: 115.0
click at [296, 228] on td "Mezeh Mediterranean Grill - FiDi 111 Fulton St, New York, NY 10038, USA" at bounding box center [363, 219] width 145 height 27
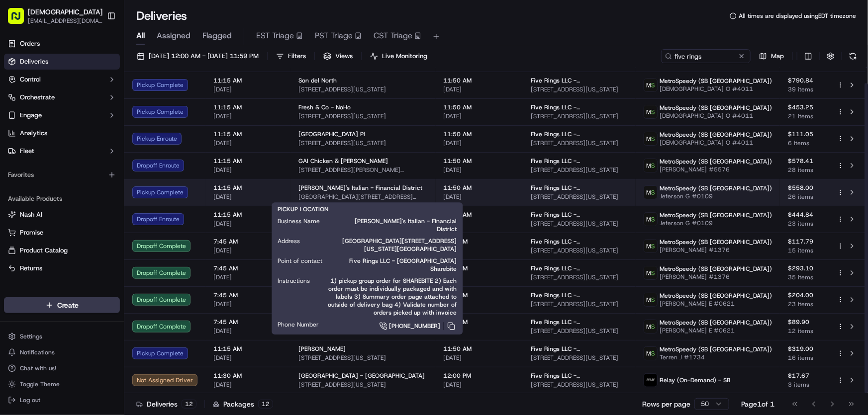
click at [333, 190] on span "Harry's Italian - Financial District" at bounding box center [360, 188] width 124 height 8
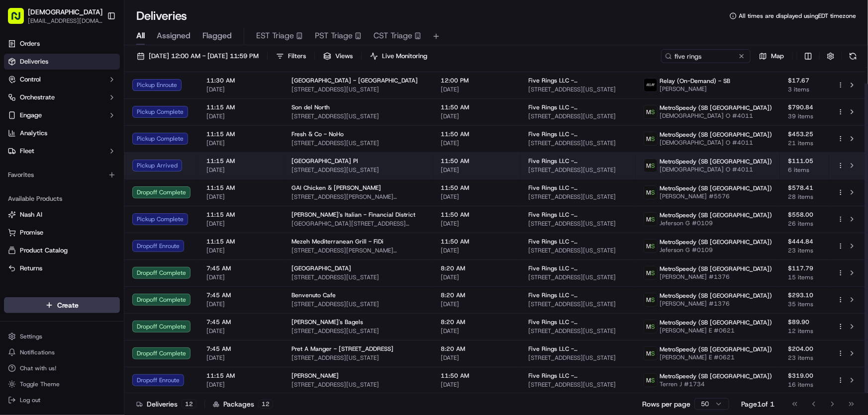
click at [314, 164] on span "Salad Fox - Park Pl" at bounding box center [325, 161] width 67 height 8
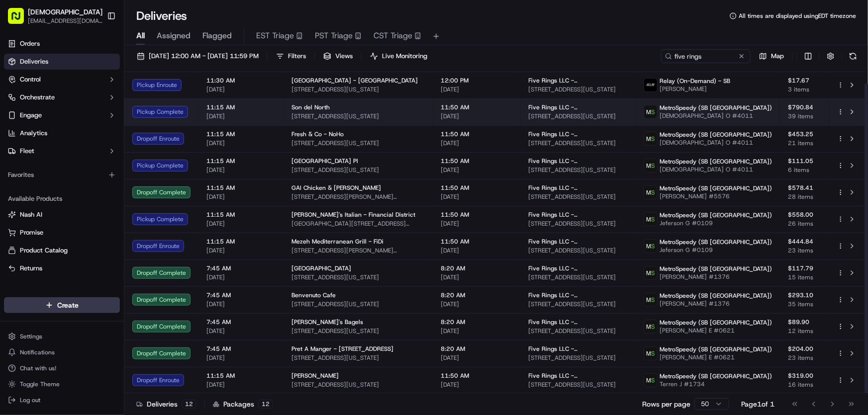
scroll to position [0, 0]
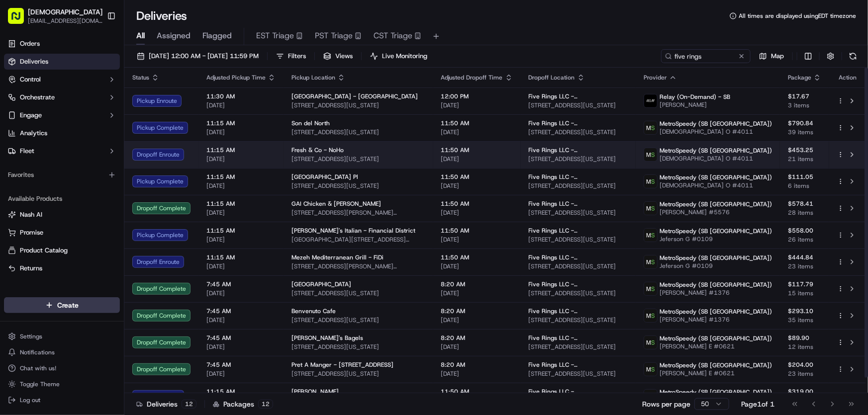
drag, startPoint x: 408, startPoint y: 157, endPoint x: 292, endPoint y: 164, distance: 116.6
click at [292, 164] on td "Fresh & Co - NoHo 729 Broadway, New York, NY 10003, USA" at bounding box center [359, 154] width 150 height 27
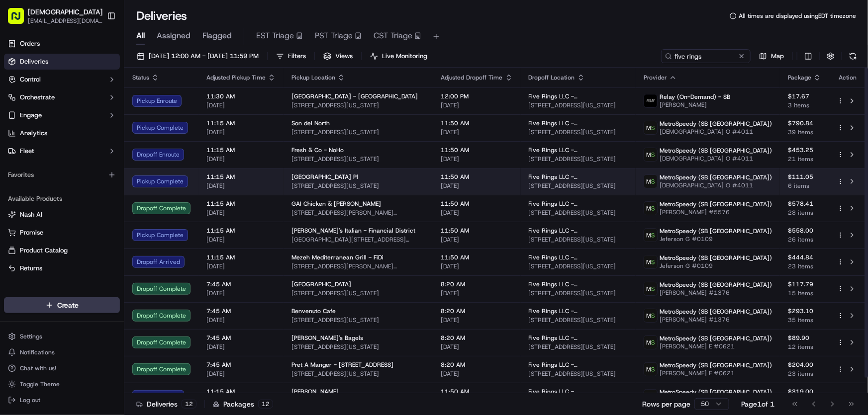
click at [330, 184] on span "44 Park Pl, New York, NY 10007, USA" at bounding box center [359, 186] width 134 height 8
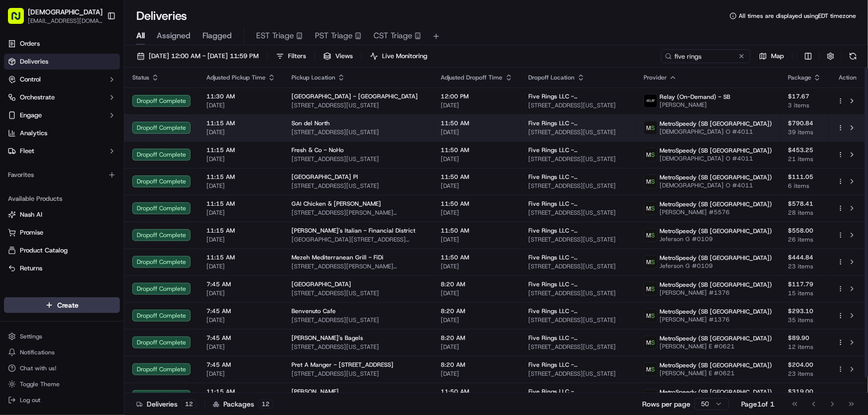
click at [306, 127] on div "Son del North 177 Orchard St, New York, NY 10002, USA" at bounding box center [359, 127] width 134 height 17
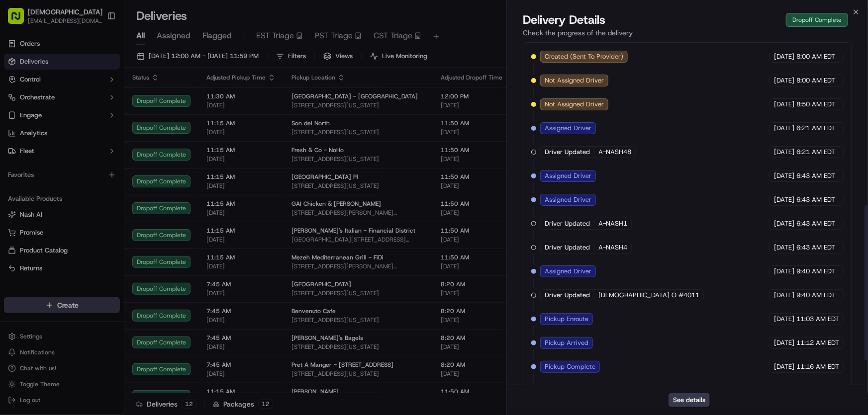
scroll to position [417, 0]
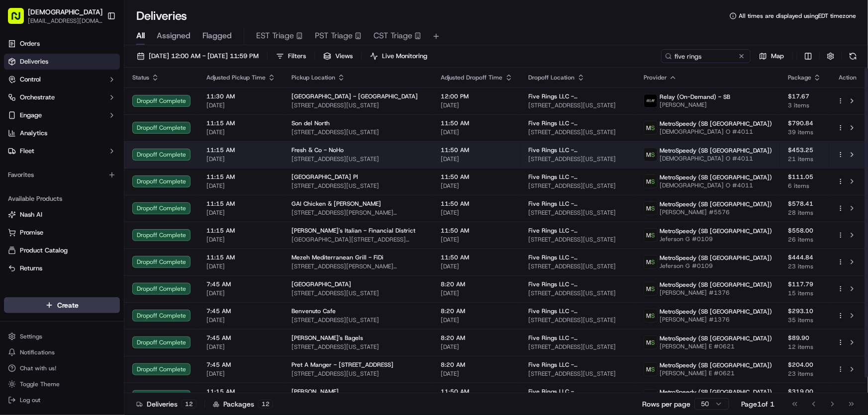
click at [322, 155] on span "729 Broadway, New York, NY 10003, USA" at bounding box center [359, 159] width 134 height 8
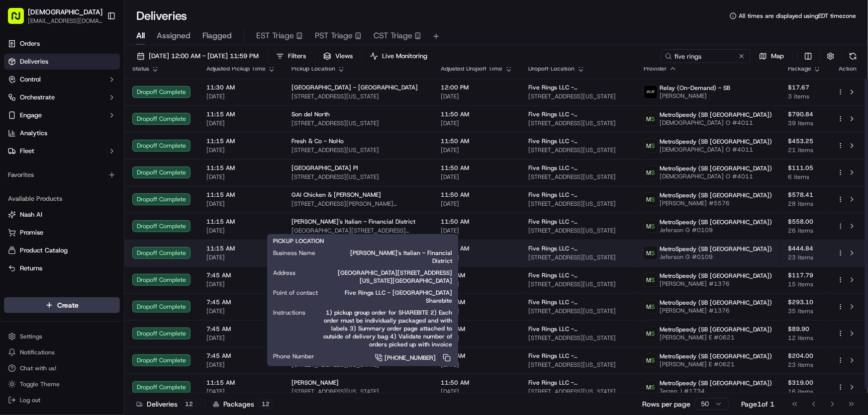
scroll to position [16, 0]
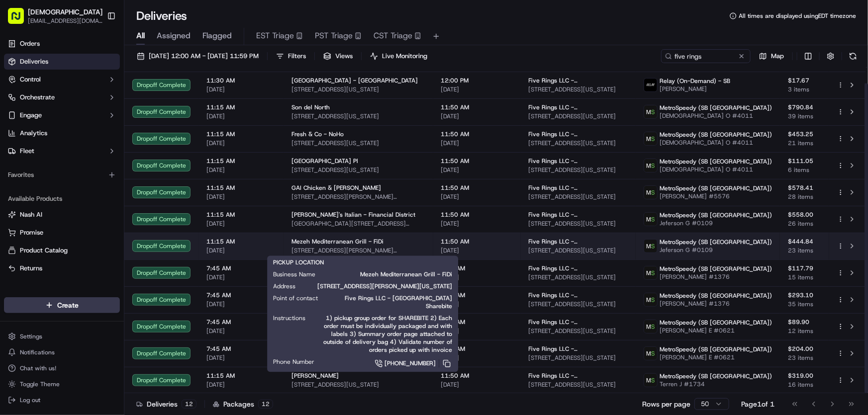
click at [316, 243] on span "Mezeh Mediterranean Grill - FiDi" at bounding box center [338, 242] width 92 height 8
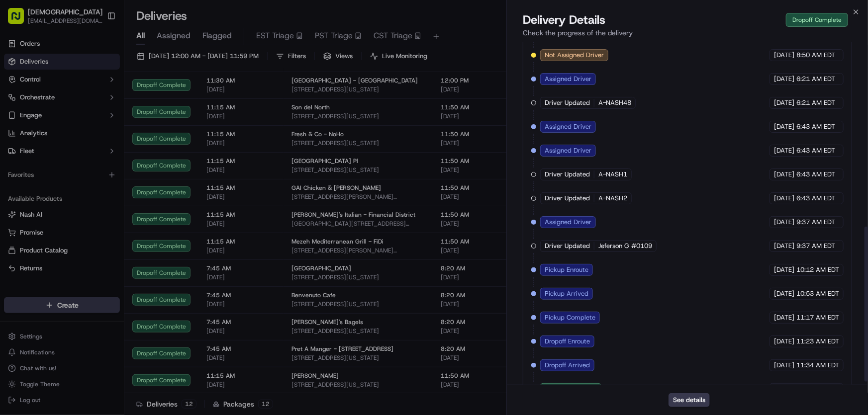
scroll to position [417, 0]
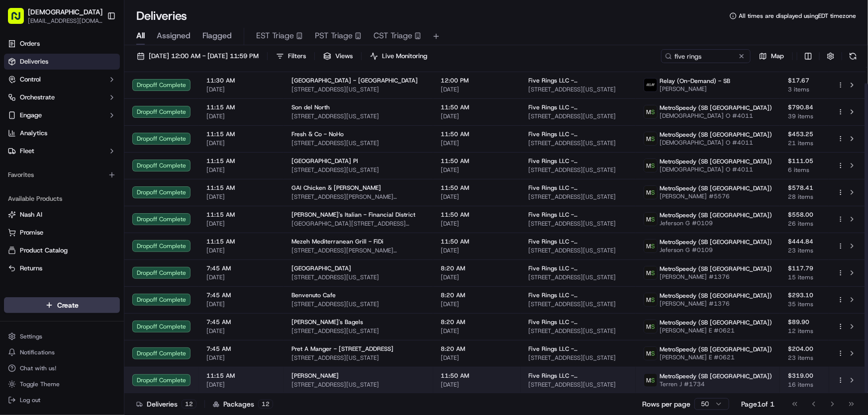
click at [308, 381] on span "100 Pearl St, New York, NY 10004, USA" at bounding box center [359, 385] width 134 height 8
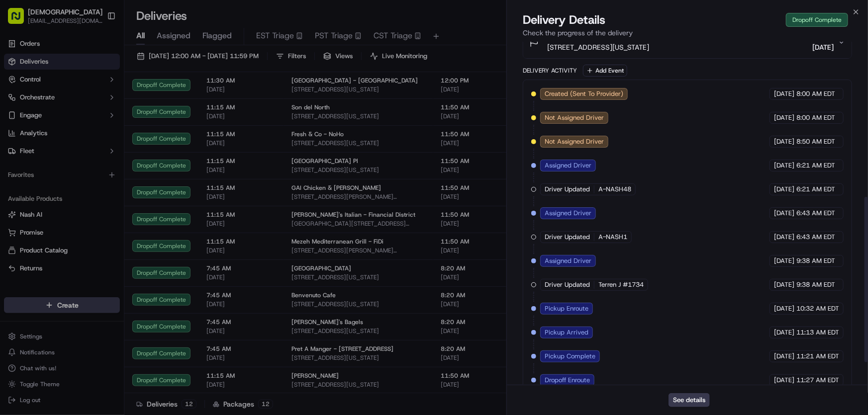
scroll to position [369, 0]
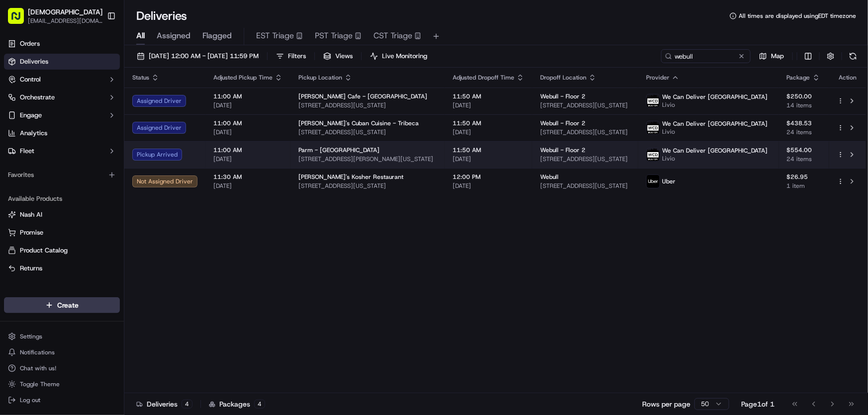
click at [318, 150] on span "Parm - [GEOGRAPHIC_DATA]" at bounding box center [338, 150] width 81 height 8
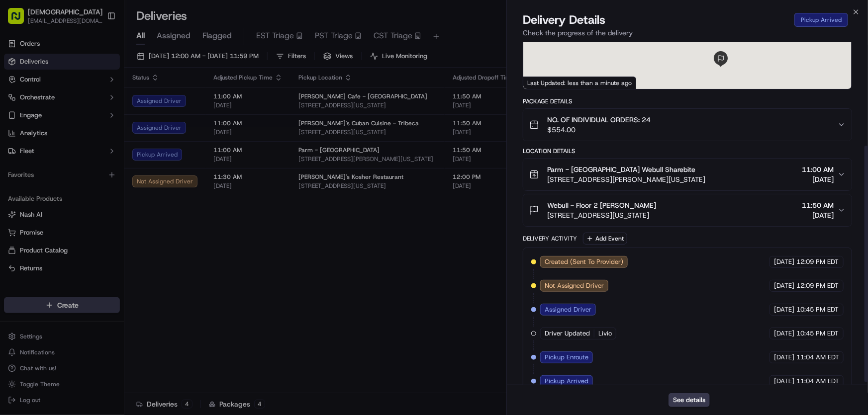
scroll to position [155, 0]
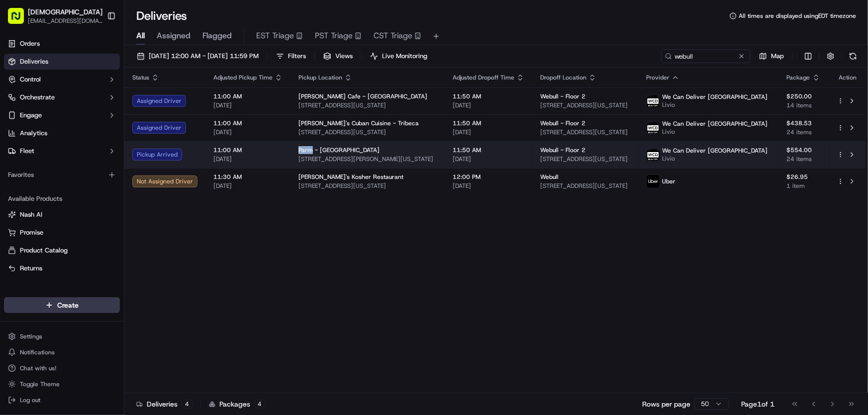
drag, startPoint x: 296, startPoint y: 149, endPoint x: 310, endPoint y: 150, distance: 13.9
click at [310, 150] on span "Parm - [GEOGRAPHIC_DATA]" at bounding box center [338, 150] width 81 height 8
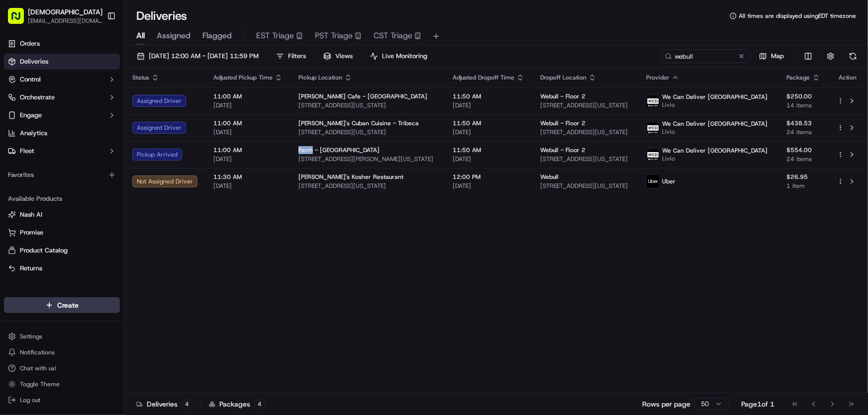
copy span "Parm"
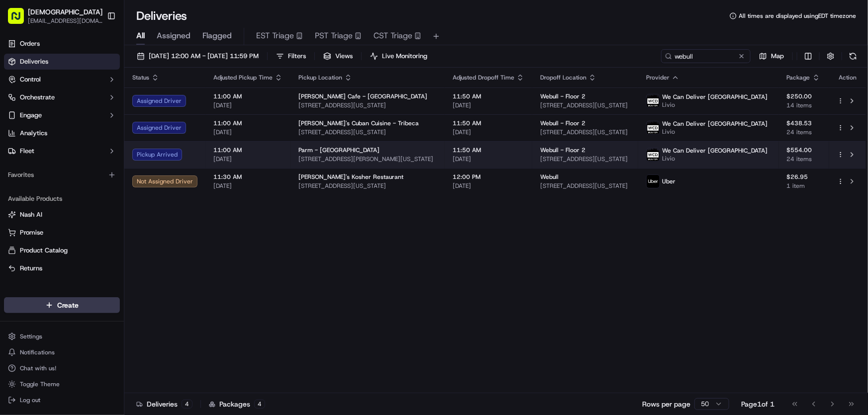
click at [368, 153] on div "Parm - [GEOGRAPHIC_DATA]" at bounding box center [367, 150] width 138 height 8
drag, startPoint x: 293, startPoint y: 147, endPoint x: 308, endPoint y: 149, distance: 15.5
click at [308, 149] on td "Parm - [GEOGRAPHIC_DATA] [STREET_ADDRESS][PERSON_NAME][US_STATE]" at bounding box center [368, 154] width 154 height 27
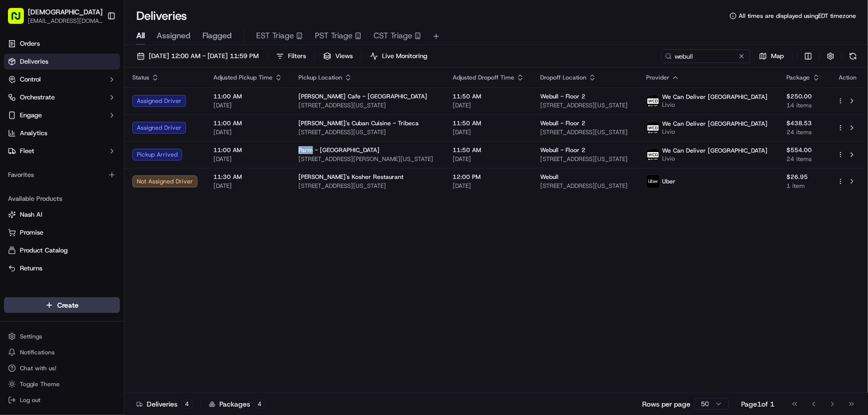
copy span "Parm"
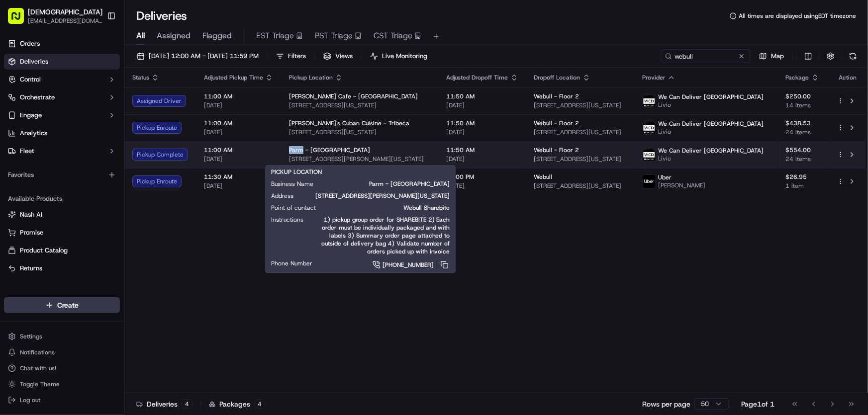
drag, startPoint x: 288, startPoint y: 147, endPoint x: 302, endPoint y: 150, distance: 15.2
click at [302, 150] on span "Parm - [GEOGRAPHIC_DATA]" at bounding box center [329, 150] width 81 height 8
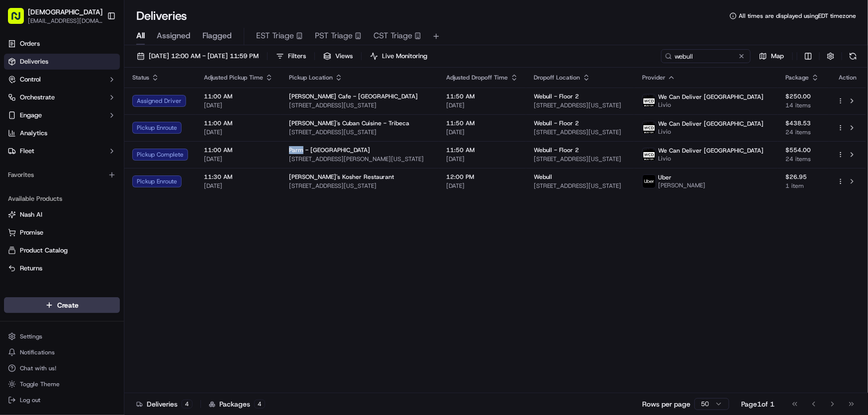
copy span "Parm"
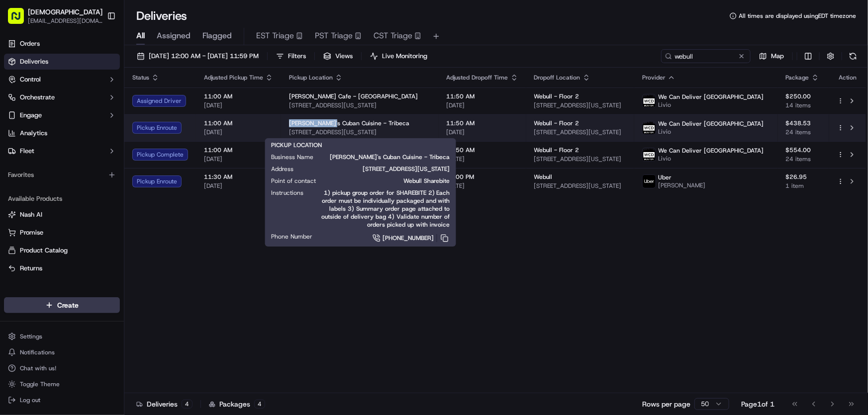
drag, startPoint x: 286, startPoint y: 121, endPoint x: 329, endPoint y: 121, distance: 42.8
click at [329, 121] on td "[PERSON_NAME]'s Cuban Cuisine - Tribeca [STREET_ADDRESS][US_STATE]" at bounding box center [360, 127] width 158 height 27
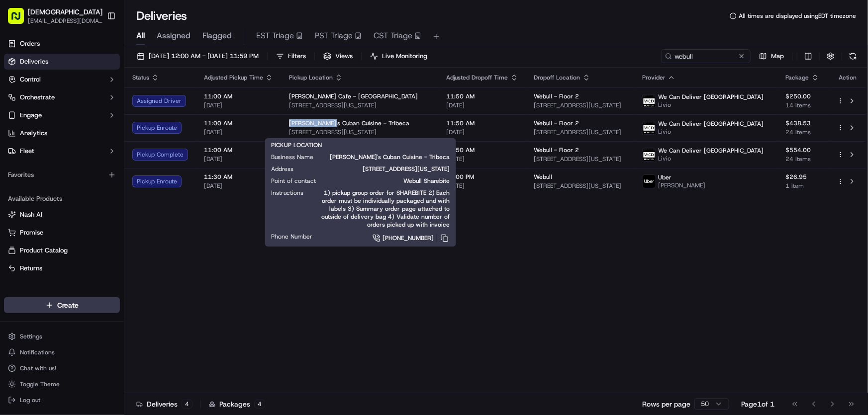
copy span "[PERSON_NAME]'s Cuban"
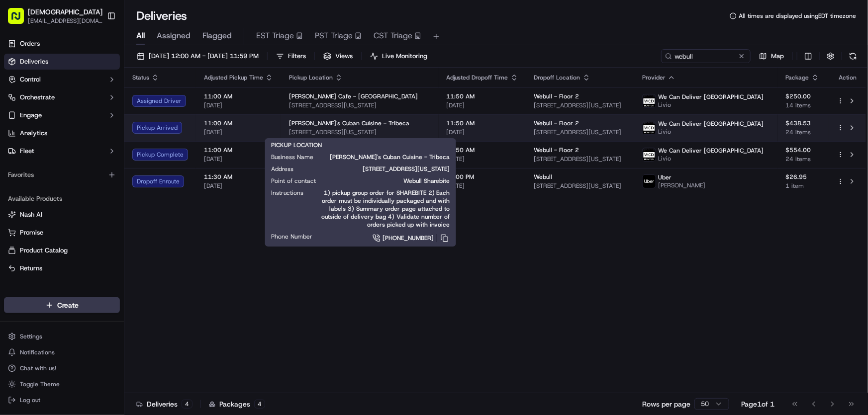
click at [421, 122] on div "[PERSON_NAME]'s Cuban Cuisine - Tribeca" at bounding box center [360, 123] width 142 height 8
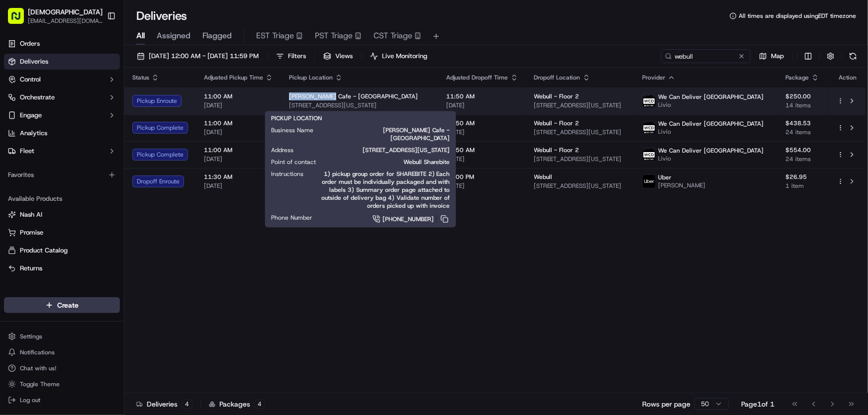
drag, startPoint x: 287, startPoint y: 97, endPoint x: 325, endPoint y: 97, distance: 38.3
click at [325, 97] on td "[PERSON_NAME][GEOGRAPHIC_DATA] - [GEOGRAPHIC_DATA] [STREET_ADDRESS][US_STATE]" at bounding box center [360, 101] width 158 height 27
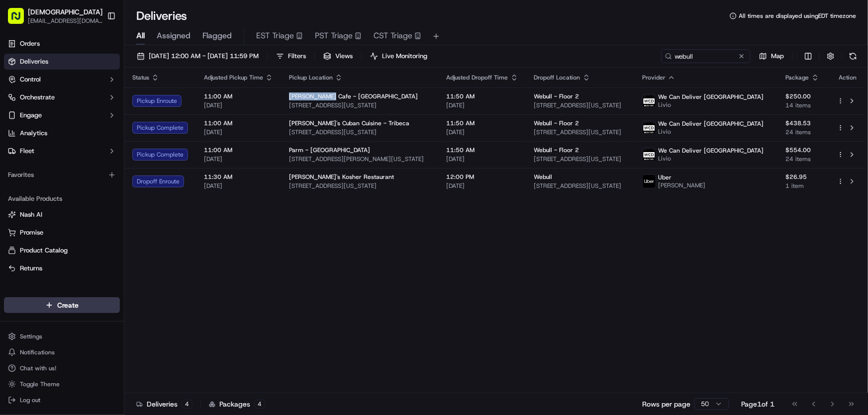
copy span "[PERSON_NAME] Cafe"
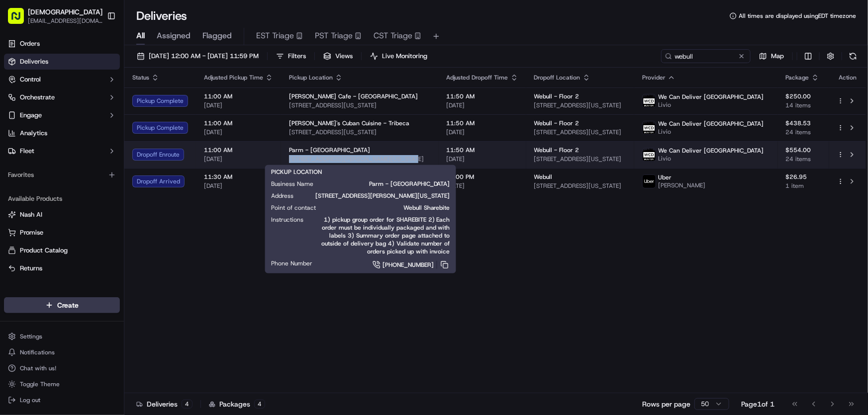
drag, startPoint x: 402, startPoint y: 157, endPoint x: 284, endPoint y: 162, distance: 118.5
click at [284, 162] on td "Parm - [GEOGRAPHIC_DATA] [STREET_ADDRESS][PERSON_NAME][US_STATE]" at bounding box center [360, 154] width 158 height 27
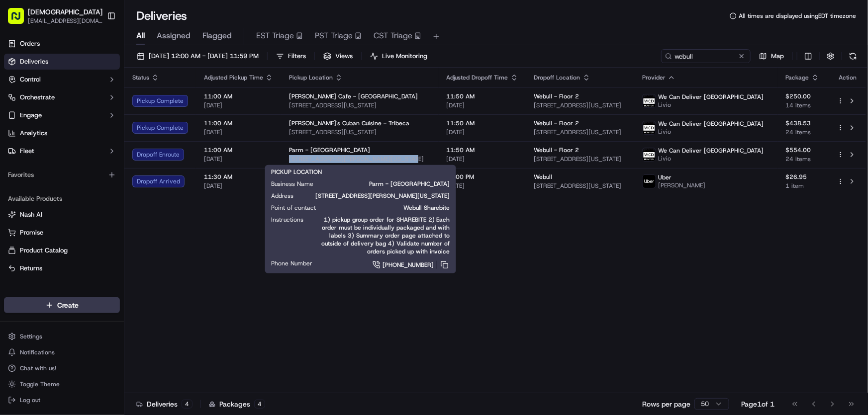
copy span "[STREET_ADDRESS][PERSON_NAME][US_STATE]"
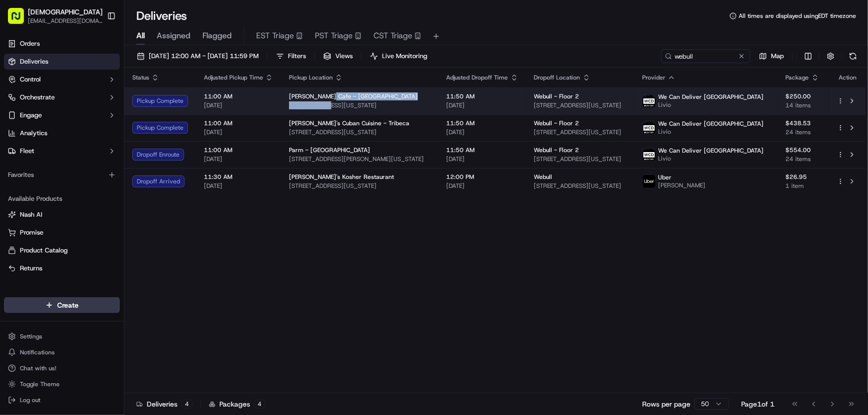
click at [325, 100] on div "[PERSON_NAME][GEOGRAPHIC_DATA] - [GEOGRAPHIC_DATA] [STREET_ADDRESS][US_STATE]" at bounding box center [360, 101] width 142 height 17
click at [402, 103] on span "[STREET_ADDRESS][US_STATE]" at bounding box center [360, 105] width 142 height 8
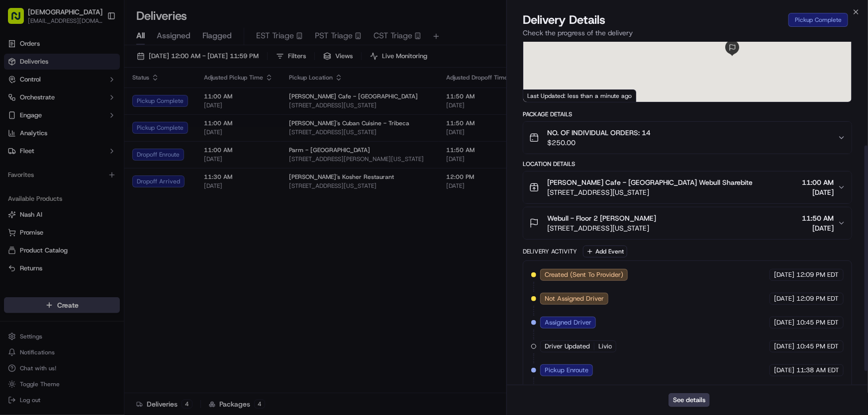
scroll to position [179, 0]
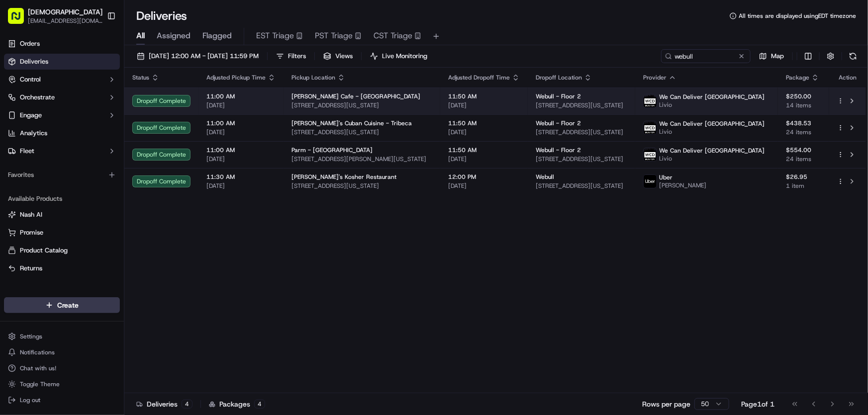
click at [322, 97] on span "[PERSON_NAME] Cafe - [GEOGRAPHIC_DATA]" at bounding box center [356, 97] width 129 height 8
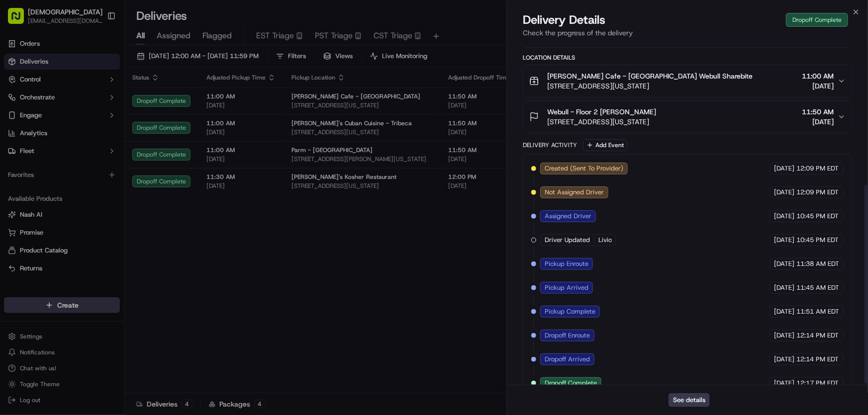
scroll to position [250, 0]
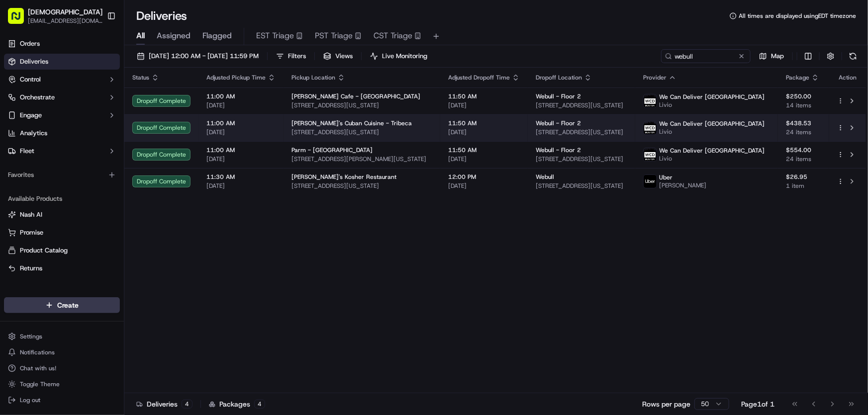
click at [324, 125] on span "[PERSON_NAME]'s Cuban Cuisine - Tribeca" at bounding box center [352, 123] width 120 height 8
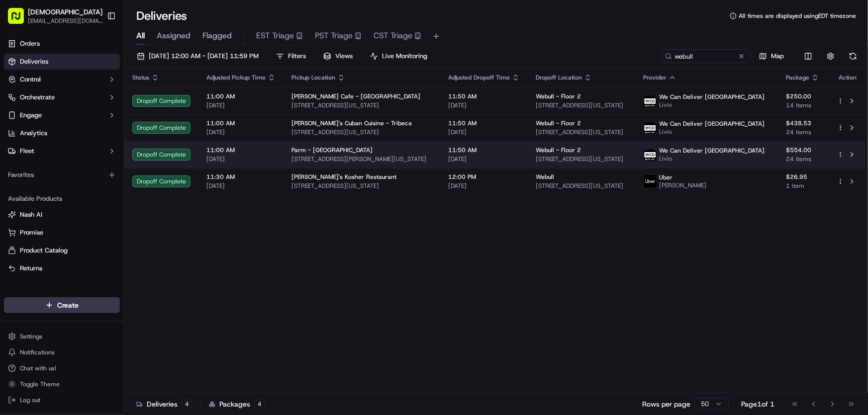
click at [313, 147] on span "Parm - [GEOGRAPHIC_DATA]" at bounding box center [332, 150] width 81 height 8
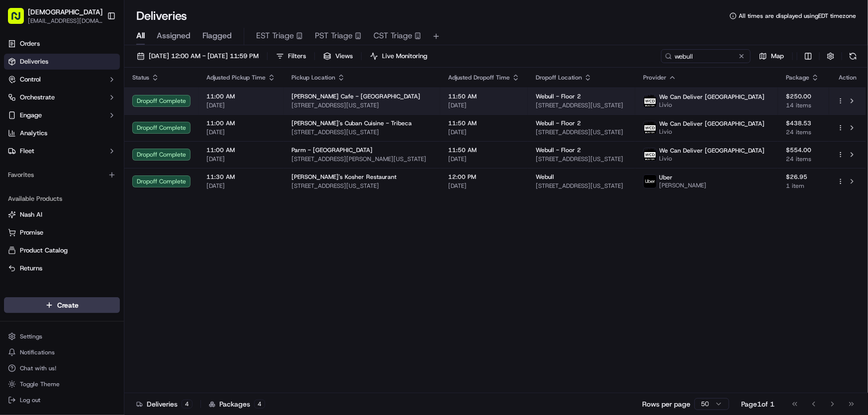
click at [316, 97] on span "[PERSON_NAME] Cafe - [GEOGRAPHIC_DATA]" at bounding box center [356, 97] width 129 height 8
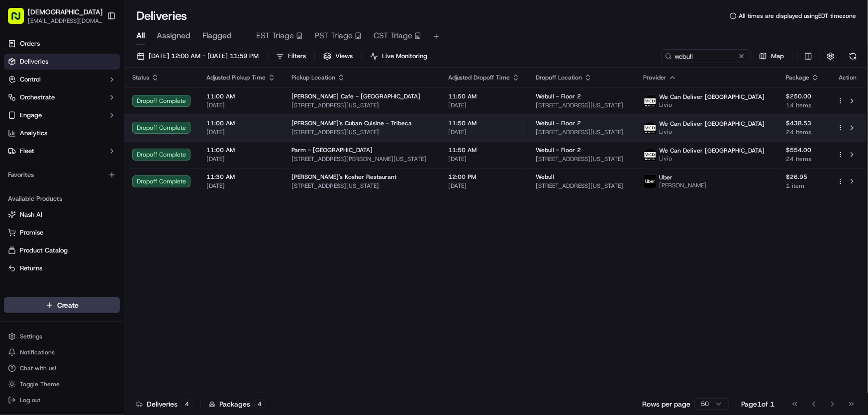
click at [354, 124] on span "[PERSON_NAME]'s Cuban Cuisine - Tribeca" at bounding box center [352, 123] width 120 height 8
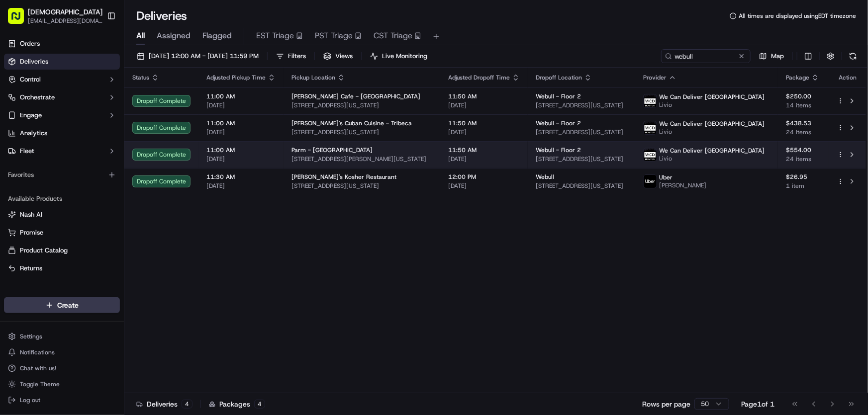
click at [327, 148] on span "Parm - [GEOGRAPHIC_DATA]" at bounding box center [332, 150] width 81 height 8
